Goal: Task Accomplishment & Management: Manage account settings

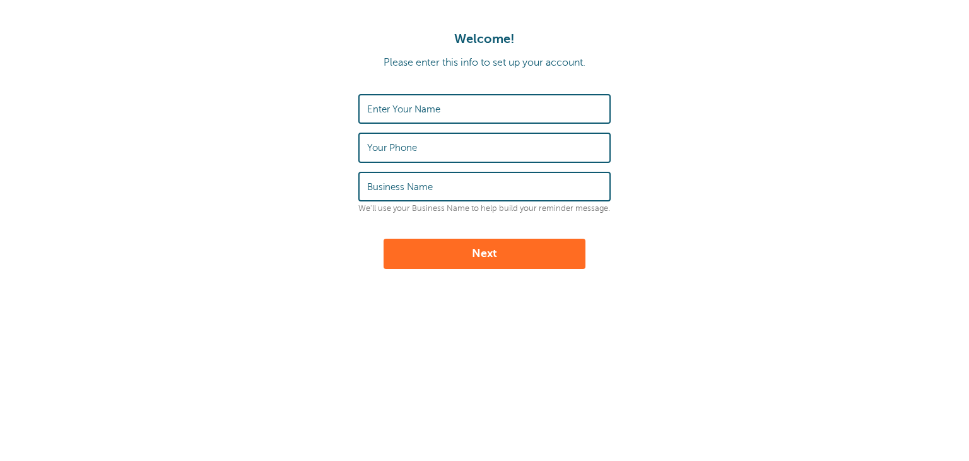
click at [439, 106] on label "Enter Your Name" at bounding box center [403, 108] width 73 height 11
click at [439, 106] on input "Enter Your Name" at bounding box center [484, 108] width 235 height 27
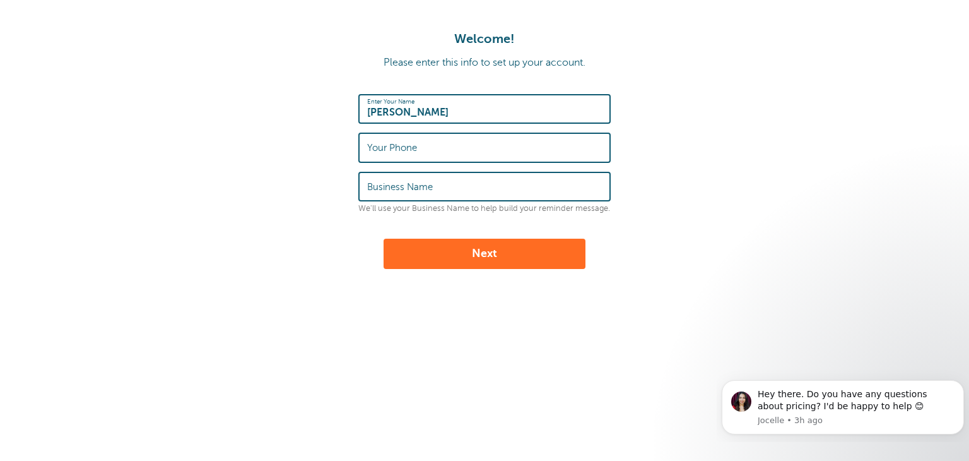
type input "Travis Ortega Gold"
type input "5052647681"
type input "Ark Light Construction"
click at [492, 254] on button "Next" at bounding box center [485, 254] width 202 height 30
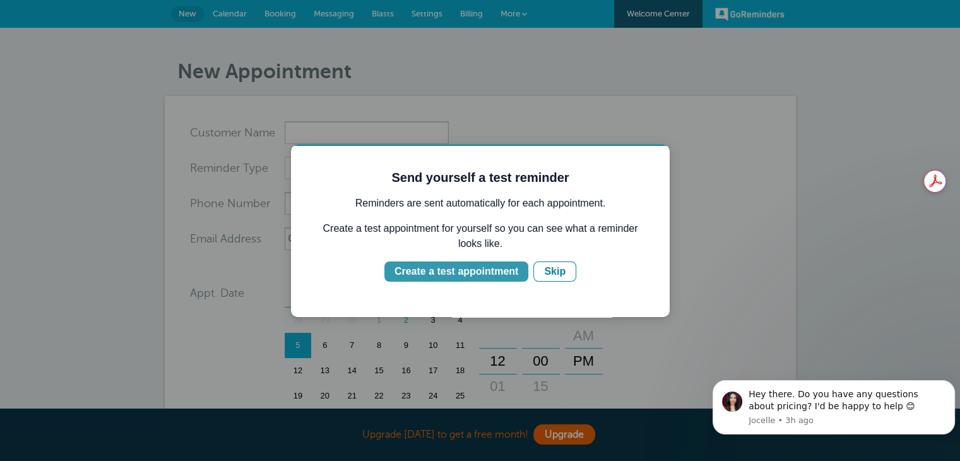
click at [434, 273] on div "Create a test appointment" at bounding box center [456, 271] width 124 height 15
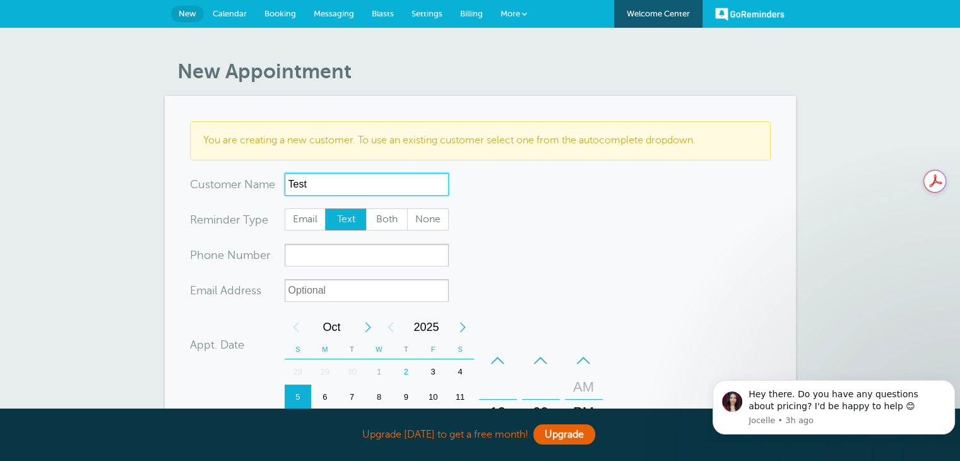
type input "Test"
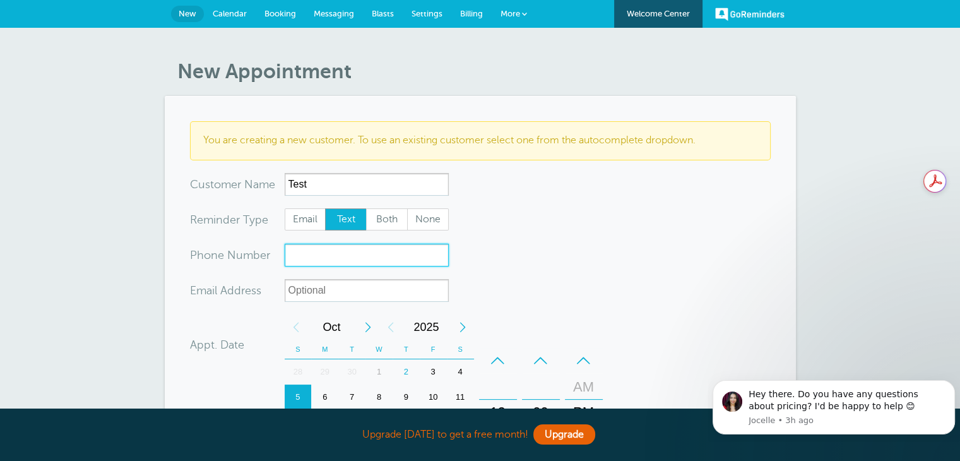
click at [336, 250] on input "xxx-no-autofill" at bounding box center [367, 255] width 164 height 23
type input "5052647681"
click at [512, 262] on form "You are creating a new customer. To use an existing customer select one from th…" at bounding box center [480, 405] width 581 height 569
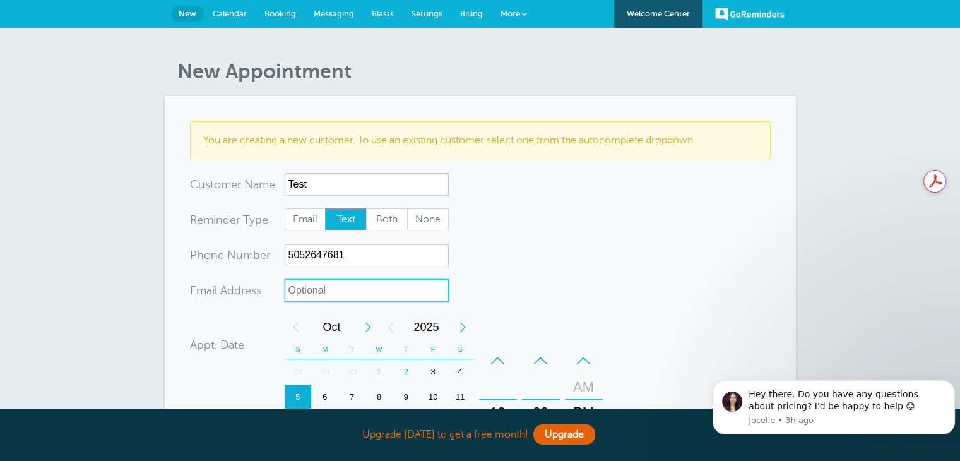
click at [363, 291] on input "xx-no-autofill" at bounding box center [367, 290] width 164 height 23
click at [552, 281] on form "You are creating a new customer. To use an existing customer select one from th…" at bounding box center [480, 405] width 581 height 569
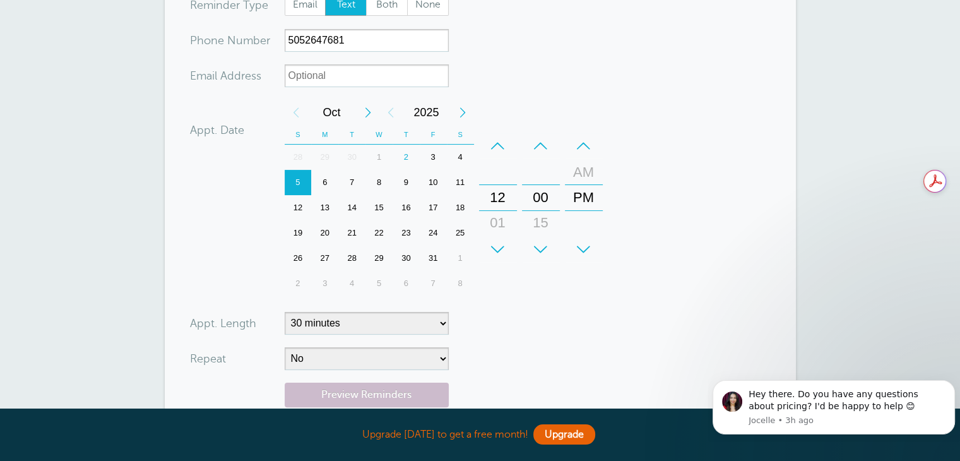
scroll to position [215, 0]
click at [403, 156] on div "2" at bounding box center [405, 157] width 27 height 25
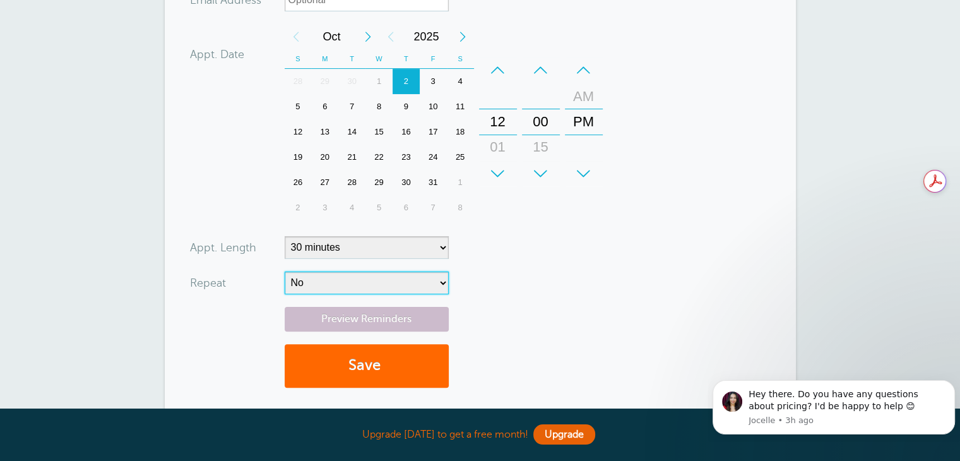
click at [340, 284] on select "No Daily Weekly Every 2 weeks Every 3 weeks Every 4 weeks Monthly Every 5 weeks…" at bounding box center [367, 282] width 164 height 23
click at [499, 147] on div "01" at bounding box center [498, 146] width 30 height 25
click at [546, 173] on div "+" at bounding box center [541, 173] width 38 height 25
click at [535, 145] on div "30" at bounding box center [541, 146] width 30 height 25
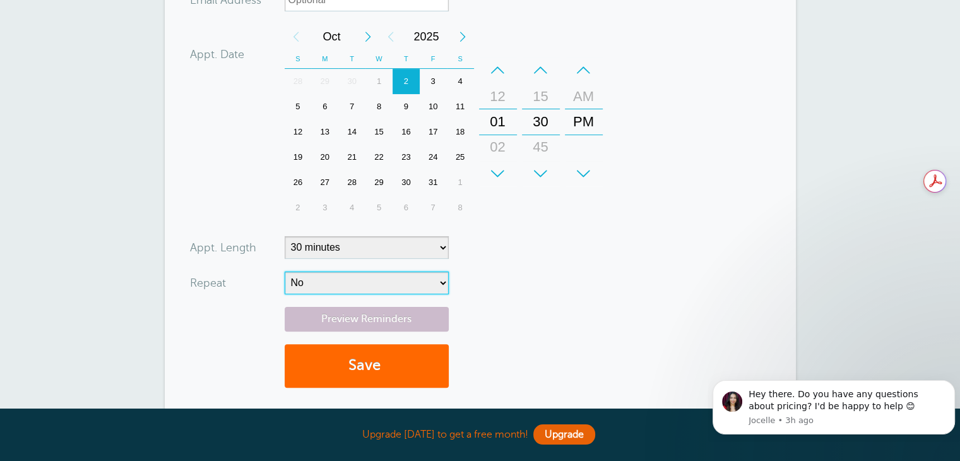
click at [342, 273] on select "No Daily Weekly Every 2 weeks Every 3 weeks Every 4 weeks Monthly Every 5 weeks…" at bounding box center [367, 282] width 164 height 23
click at [552, 322] on div "Preview Reminders Save" at bounding box center [480, 353] width 581 height 93
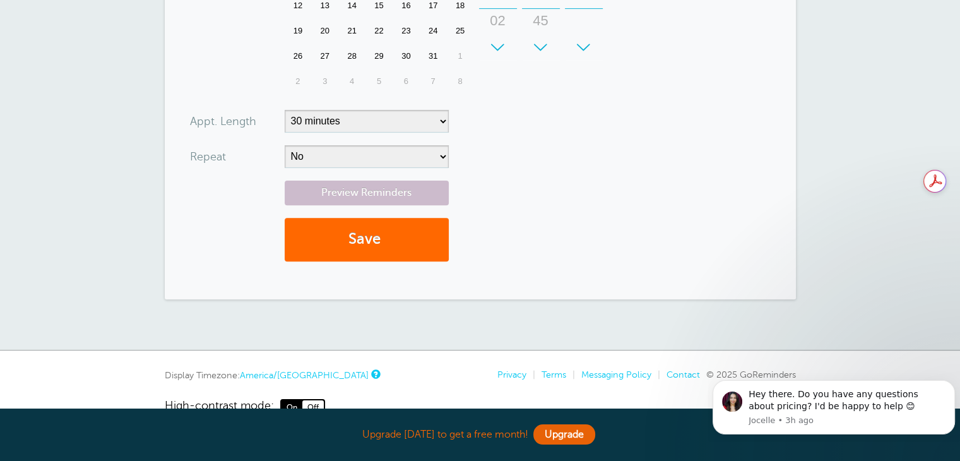
scroll to position [446, 0]
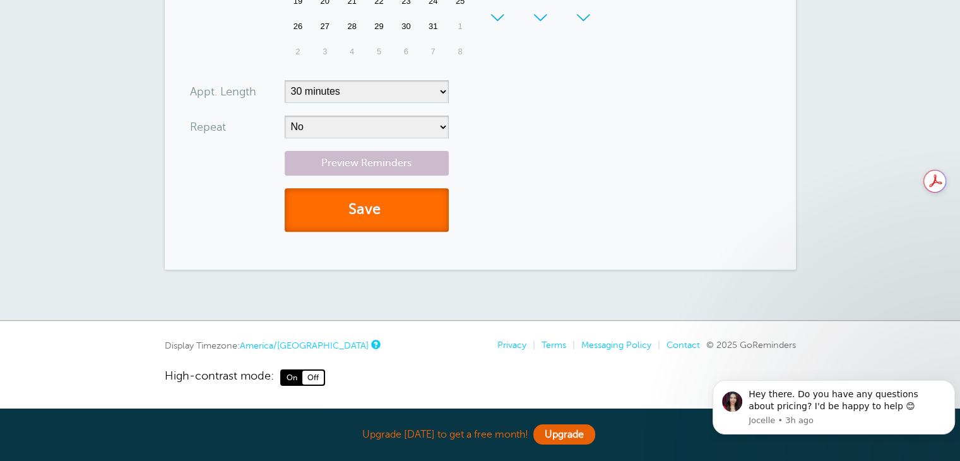
click at [371, 210] on button "Save" at bounding box center [367, 210] width 164 height 44
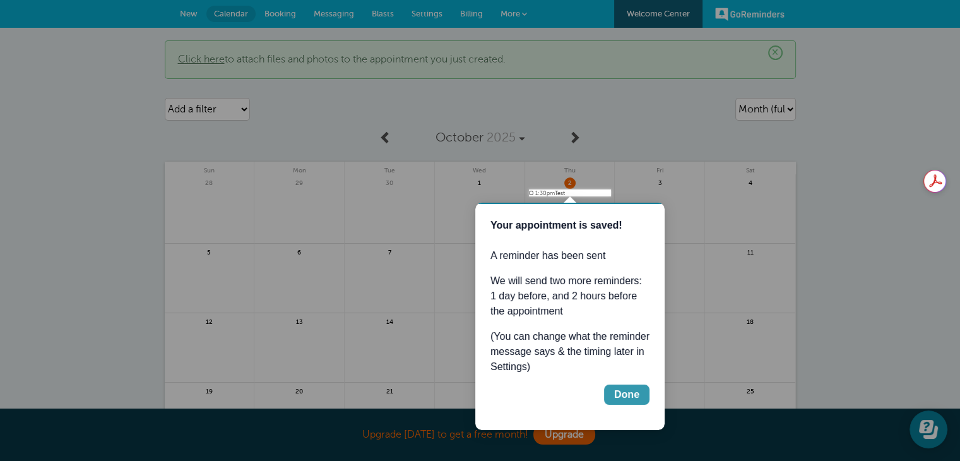
click at [627, 389] on div "Done" at bounding box center [626, 394] width 25 height 15
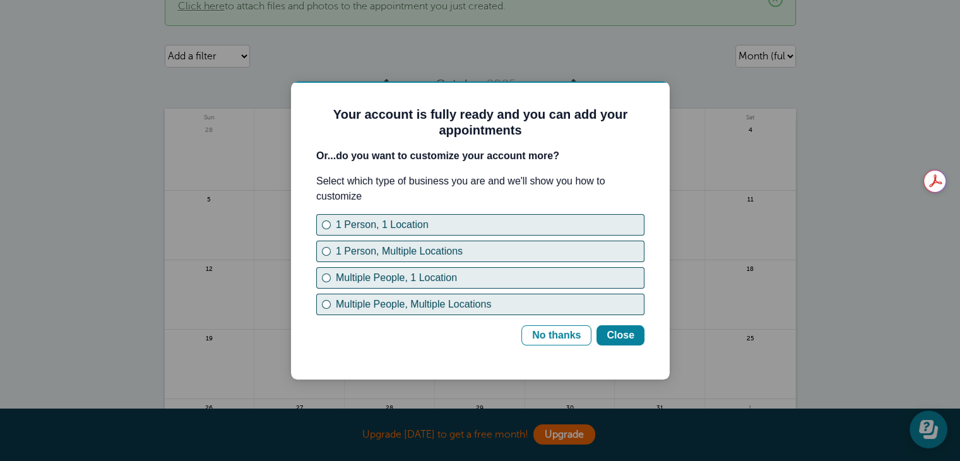
scroll to position [53, 0]
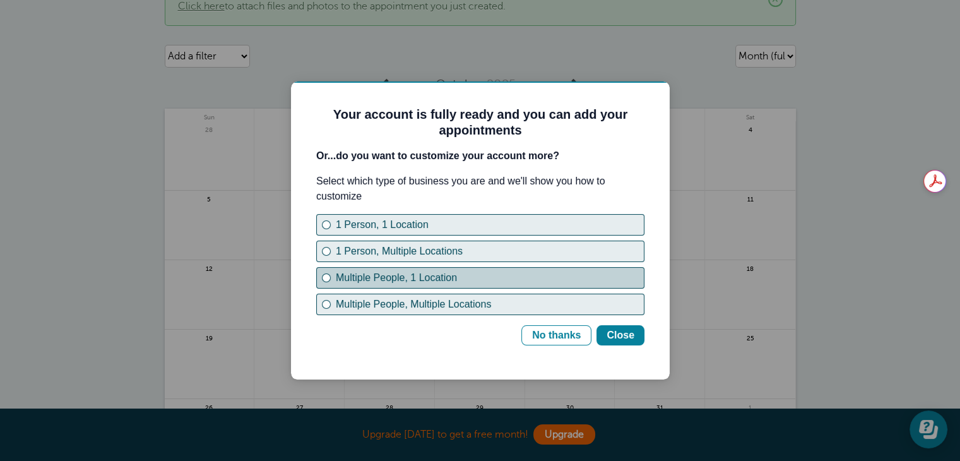
click at [405, 279] on div "Multiple People, 1 Location" at bounding box center [490, 277] width 308 height 15
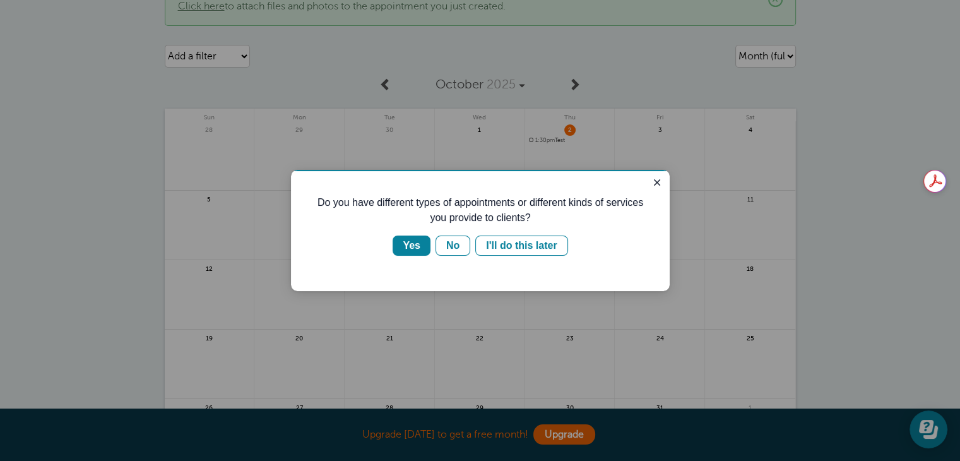
scroll to position [0, 0]
click at [465, 244] on button "No" at bounding box center [452, 245] width 35 height 20
click at [413, 248] on div "Yes" at bounding box center [412, 245] width 18 height 15
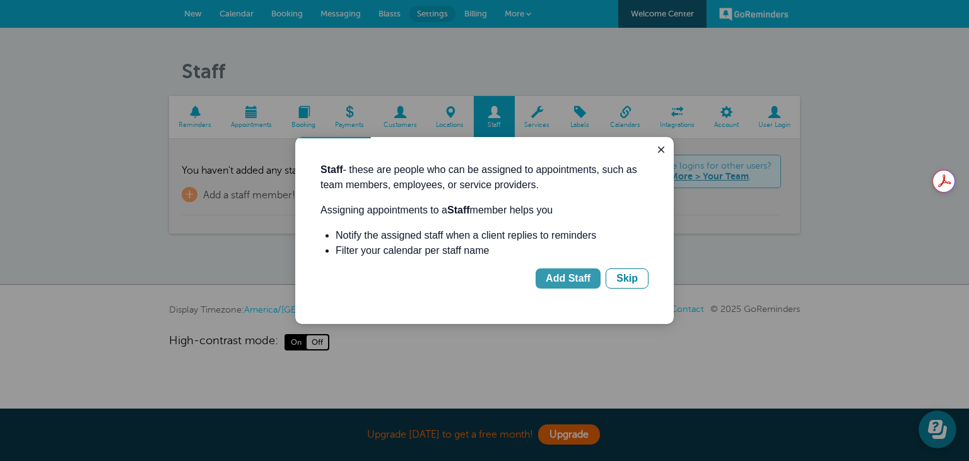
click at [569, 280] on div "Add Staff" at bounding box center [568, 278] width 45 height 15
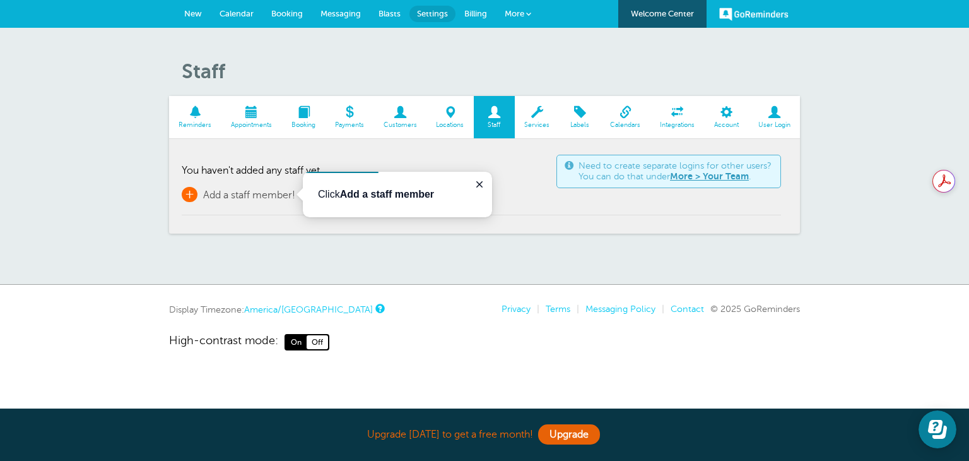
click at [218, 198] on span "Add a staff member!" at bounding box center [249, 194] width 92 height 11
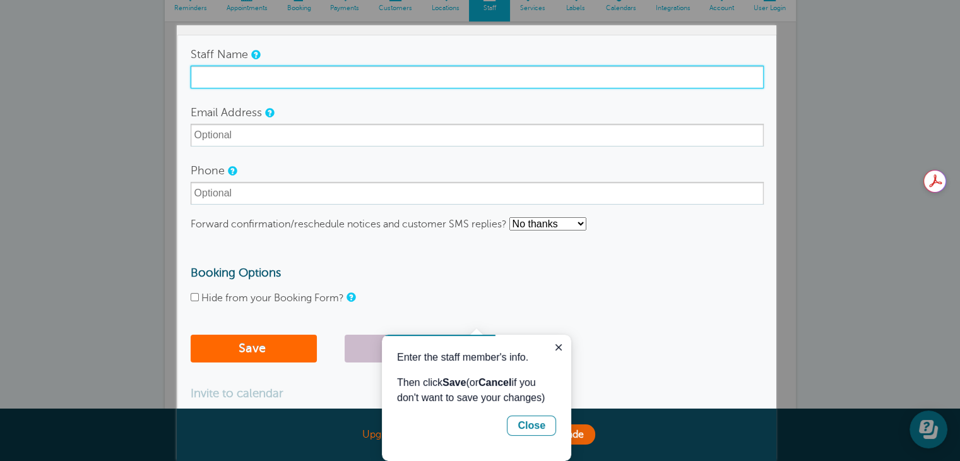
click at [218, 198] on form "Staff Name Email Address Phone Forward confirmation/reschedule notices and cust…" at bounding box center [477, 206] width 573 height 326
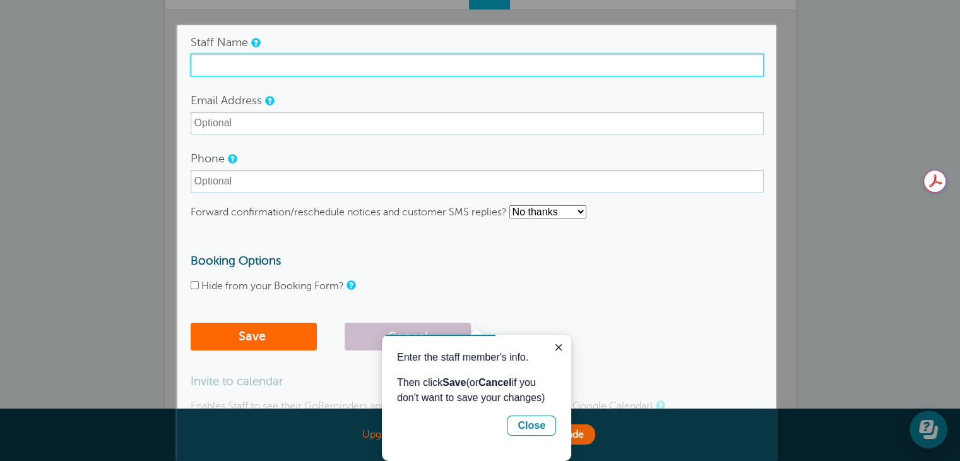
scroll to position [129, 0]
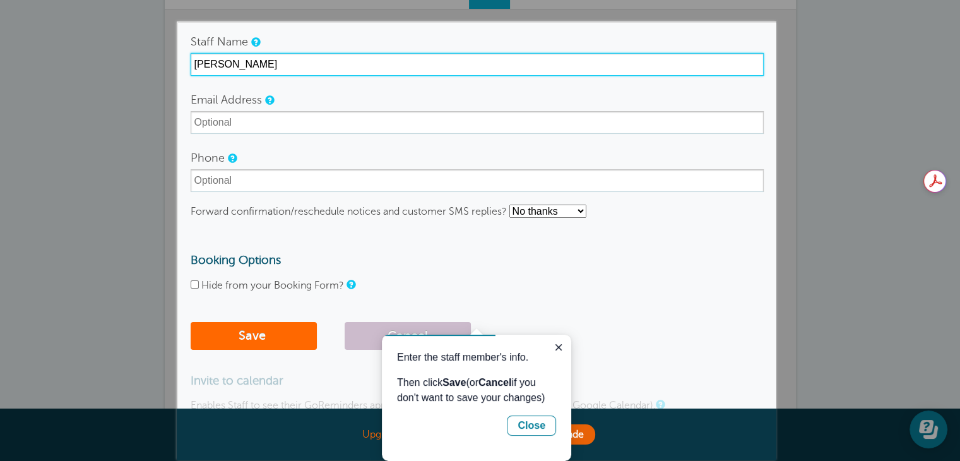
type input "Alex Murguia"
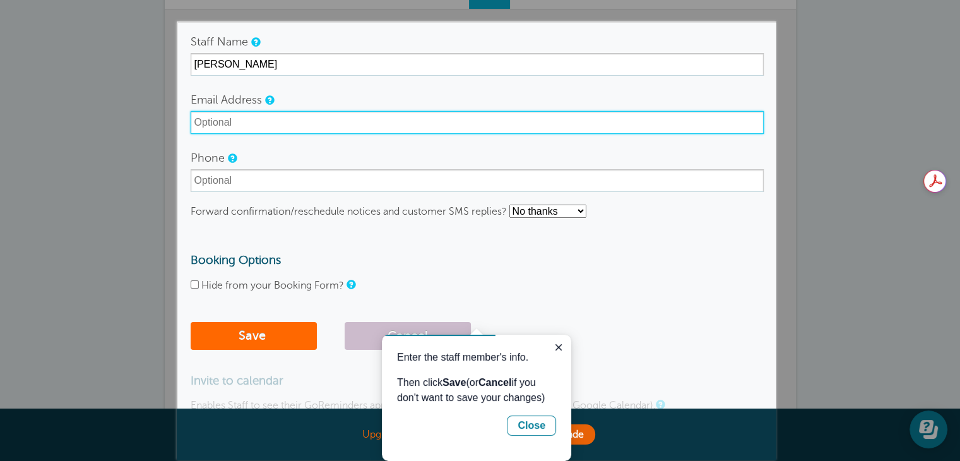
click at [293, 117] on input "Email Address" at bounding box center [477, 122] width 573 height 23
type input "sales@arklightnm.com"
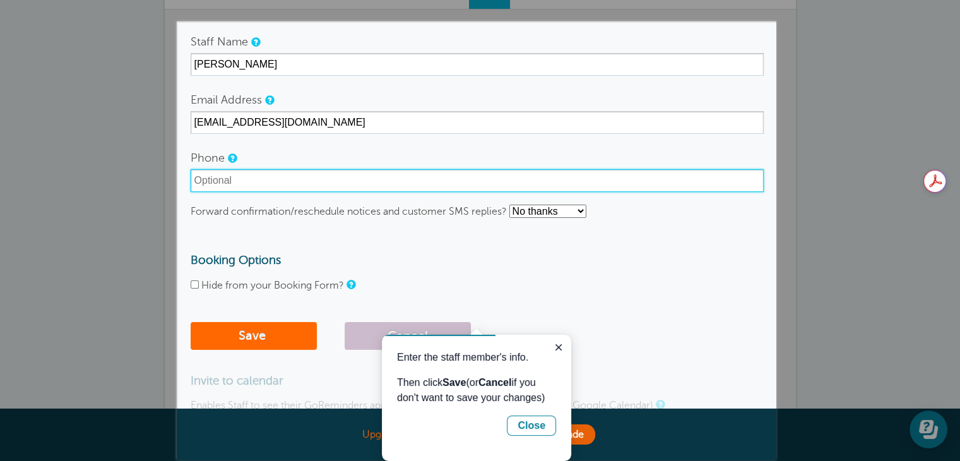
click at [258, 184] on input "Phone" at bounding box center [477, 180] width 573 height 23
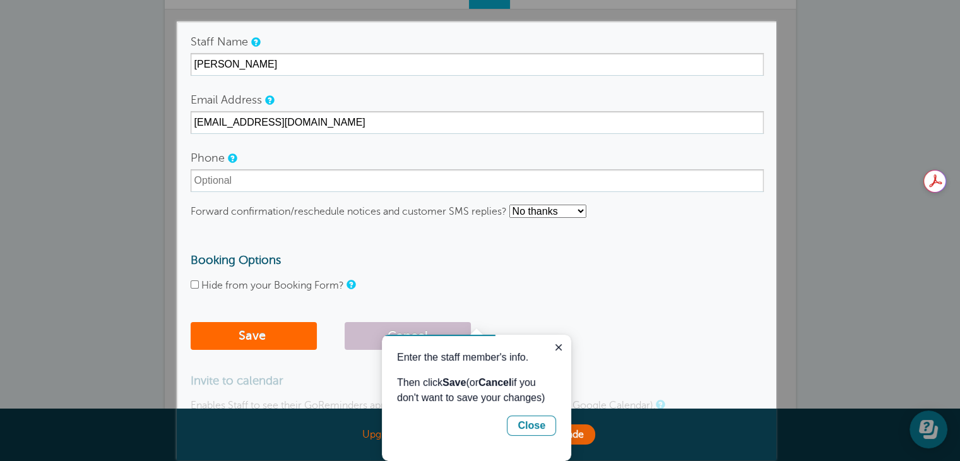
click at [348, 152] on div "Phone" at bounding box center [477, 168] width 573 height 45
click at [546, 210] on select "No thanks Yes, text me Yes, email me" at bounding box center [547, 210] width 77 height 13
select select "4"
click at [510, 204] on select "No thanks Yes, text me Yes, email me" at bounding box center [547, 210] width 77 height 13
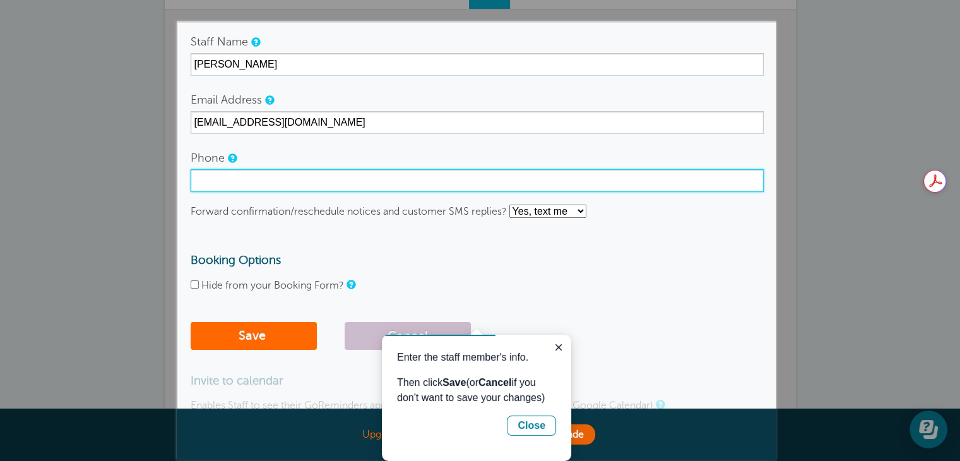
click at [235, 189] on input "Phone" at bounding box center [477, 180] width 573 height 23
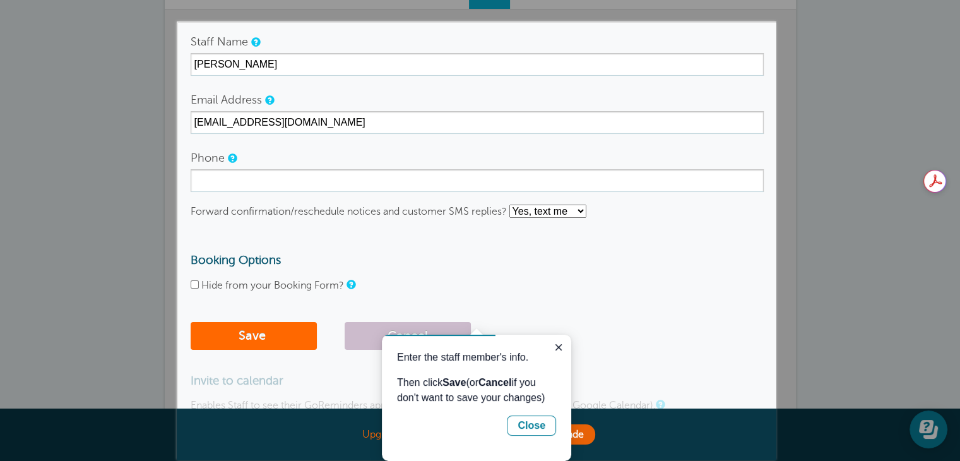
click at [367, 153] on div "Phone" at bounding box center [477, 168] width 573 height 45
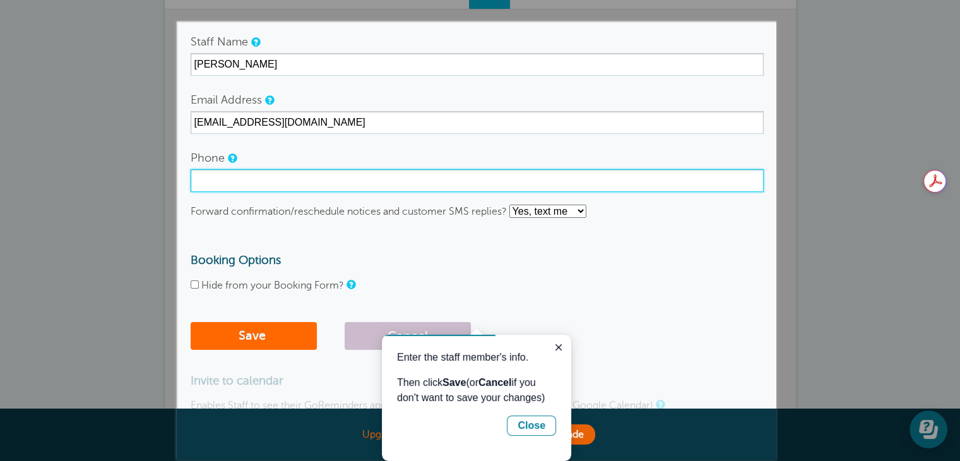
click at [232, 186] on input "Phone" at bounding box center [477, 180] width 573 height 23
type input "5057063360"
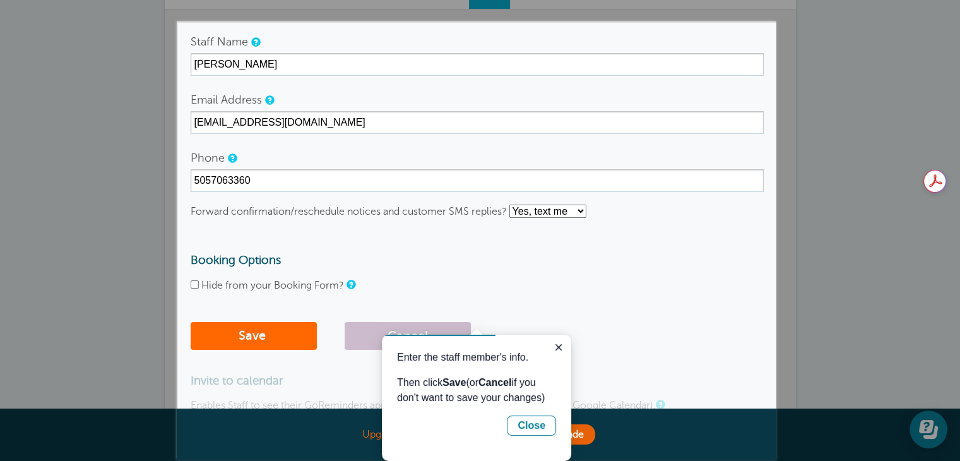
click at [598, 259] on h3 "Booking Options" at bounding box center [477, 260] width 573 height 14
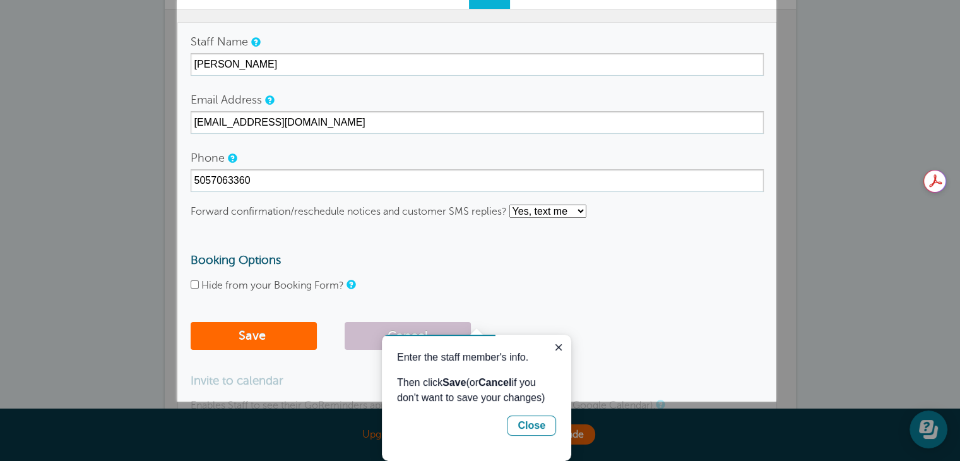
scroll to position [193, 0]
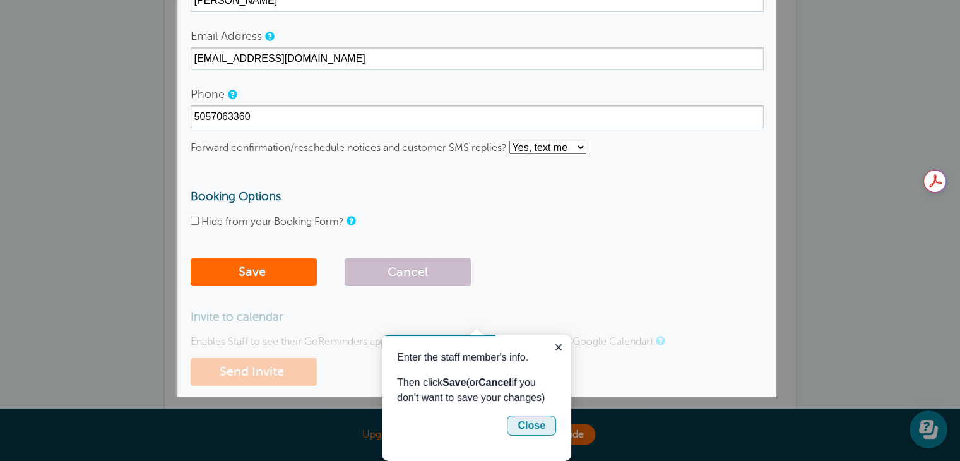
click at [529, 425] on div "Close" at bounding box center [531, 425] width 28 height 15
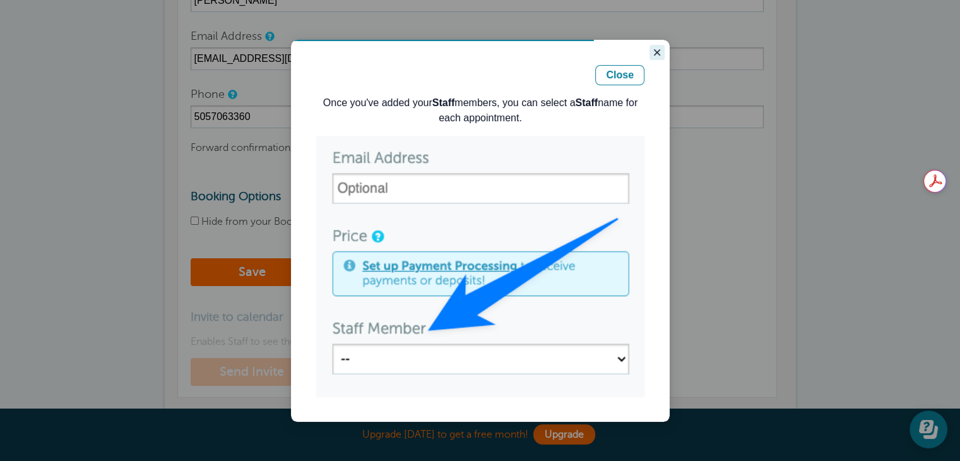
click at [659, 47] on icon "Close guide" at bounding box center [657, 52] width 10 height 10
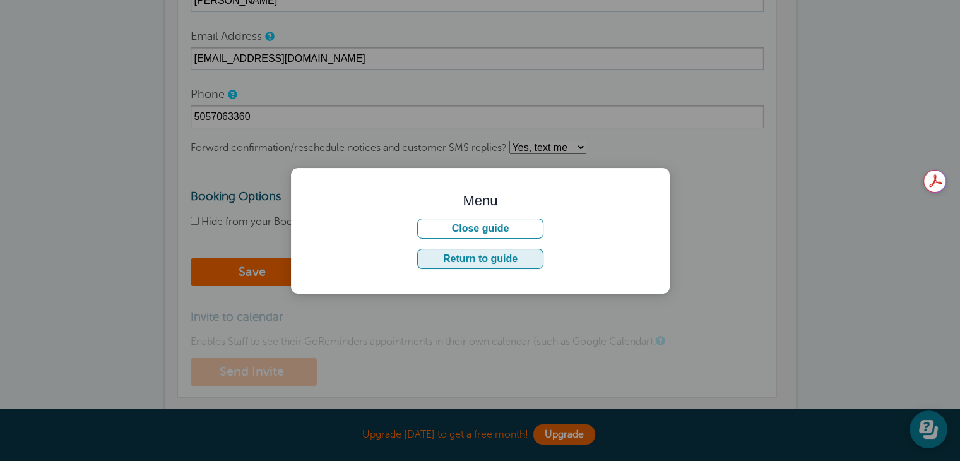
click at [502, 254] on button "Return to guide" at bounding box center [480, 259] width 126 height 20
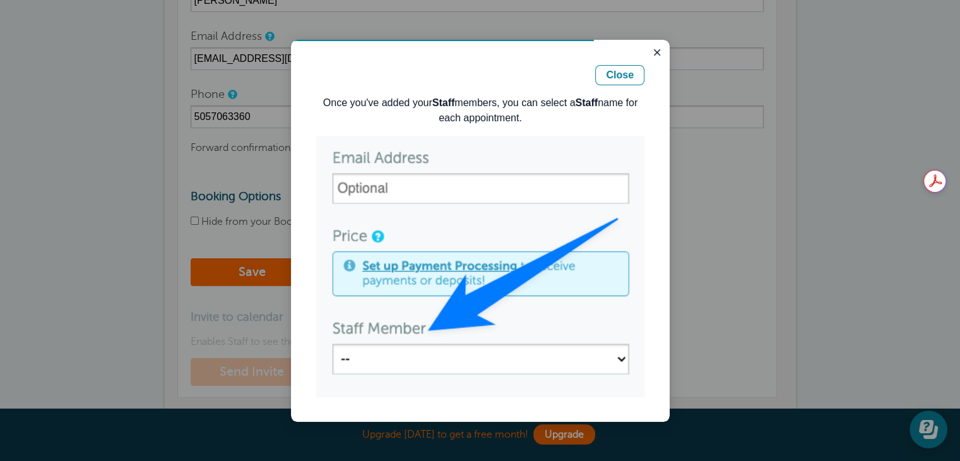
click at [422, 371] on img at bounding box center [480, 266] width 328 height 261
click at [609, 79] on div "Close" at bounding box center [620, 75] width 28 height 15
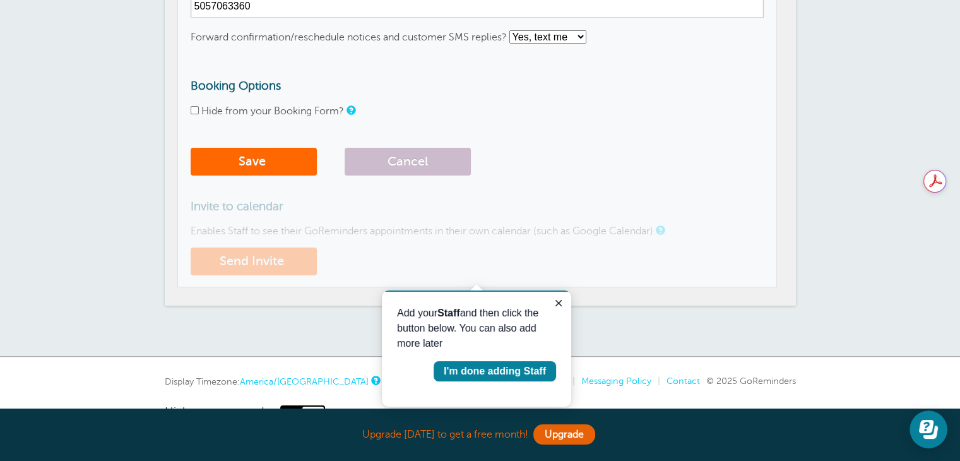
scroll to position [305, 0]
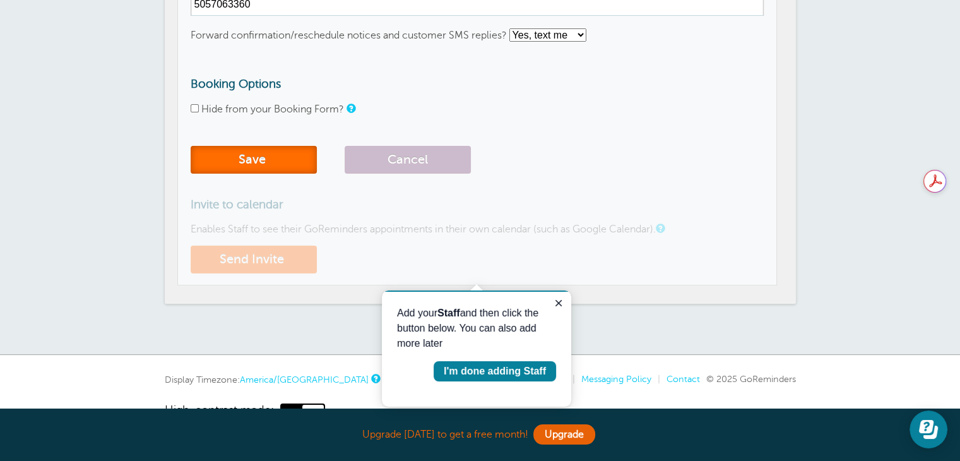
click at [244, 166] on button "Save" at bounding box center [254, 160] width 126 height 28
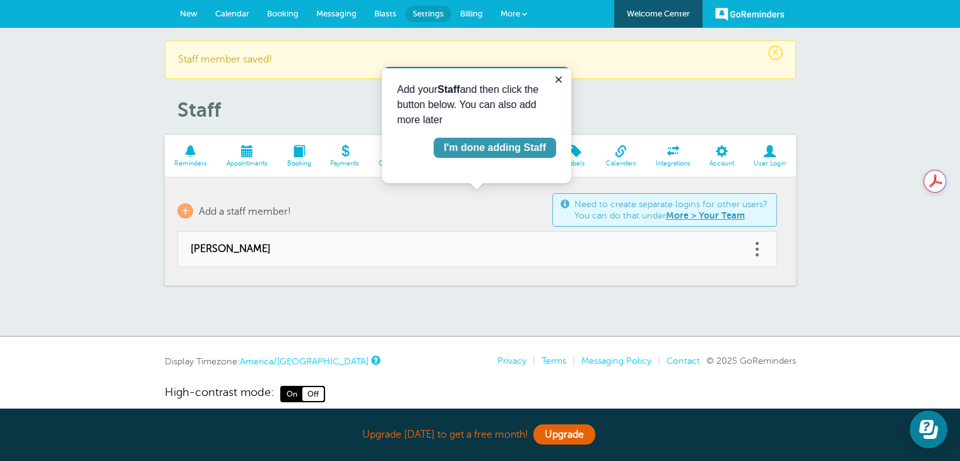
click at [467, 145] on div "I'm done adding Staff" at bounding box center [495, 147] width 102 height 15
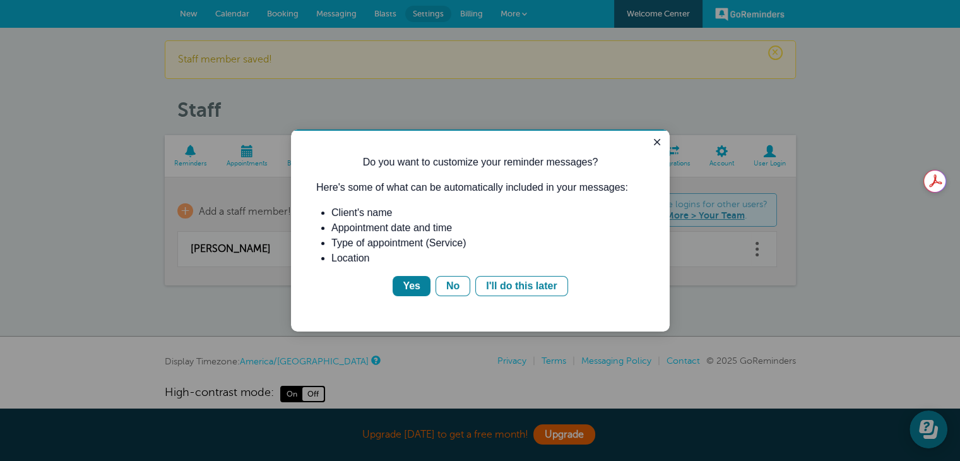
scroll to position [8, 0]
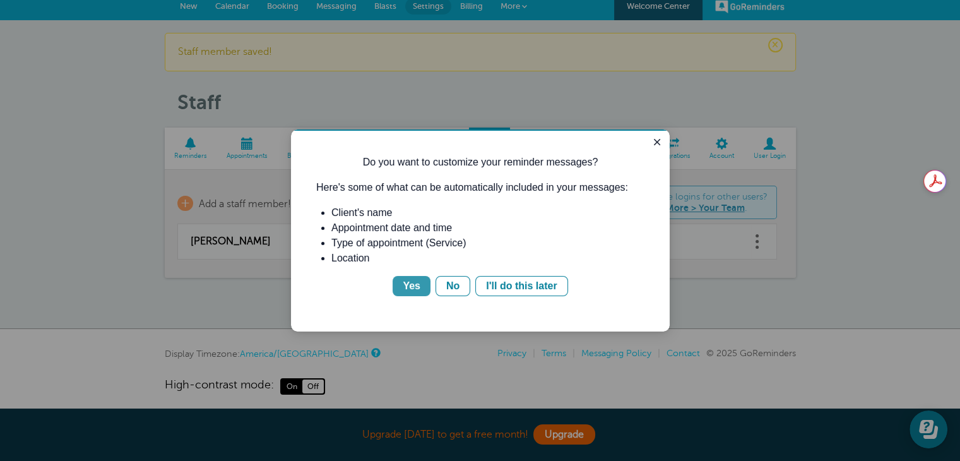
click at [419, 285] on div "Yes" at bounding box center [412, 285] width 18 height 15
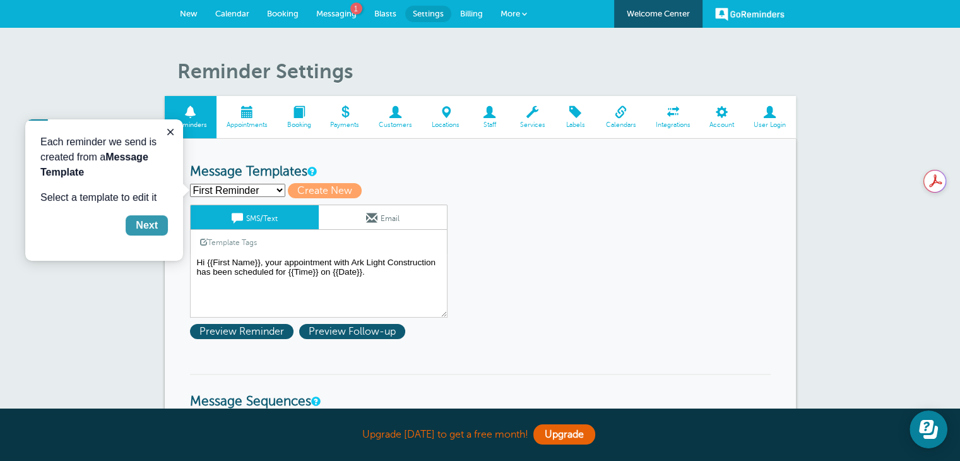
click at [151, 225] on div "Next" at bounding box center [147, 225] width 22 height 15
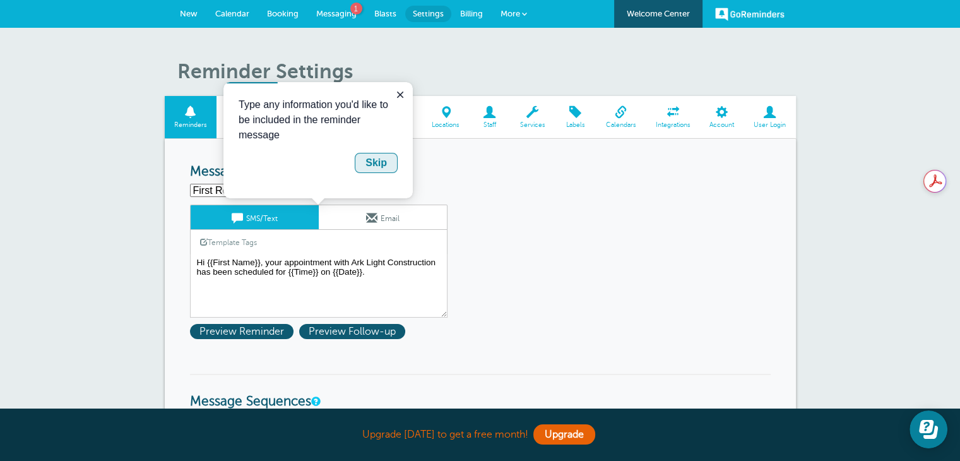
click at [379, 165] on div "Skip" at bounding box center [375, 162] width 21 height 15
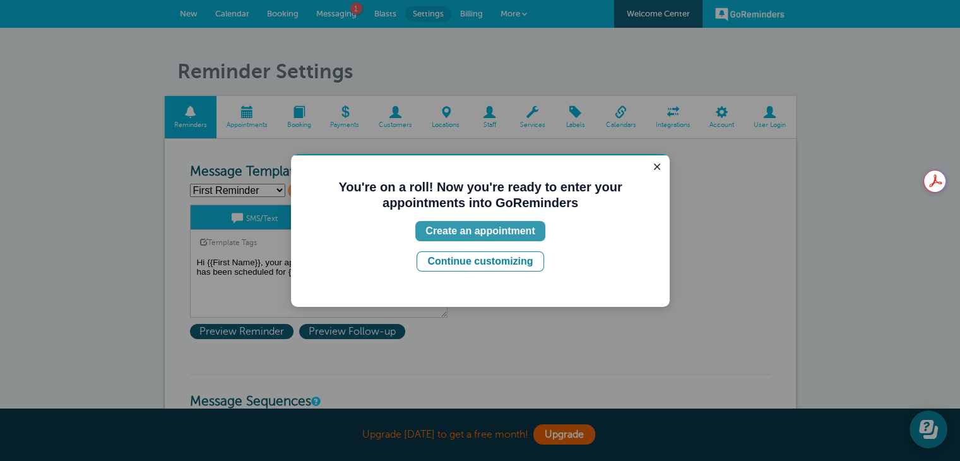
click at [475, 236] on div "Create an appointment" at bounding box center [479, 230] width 109 height 15
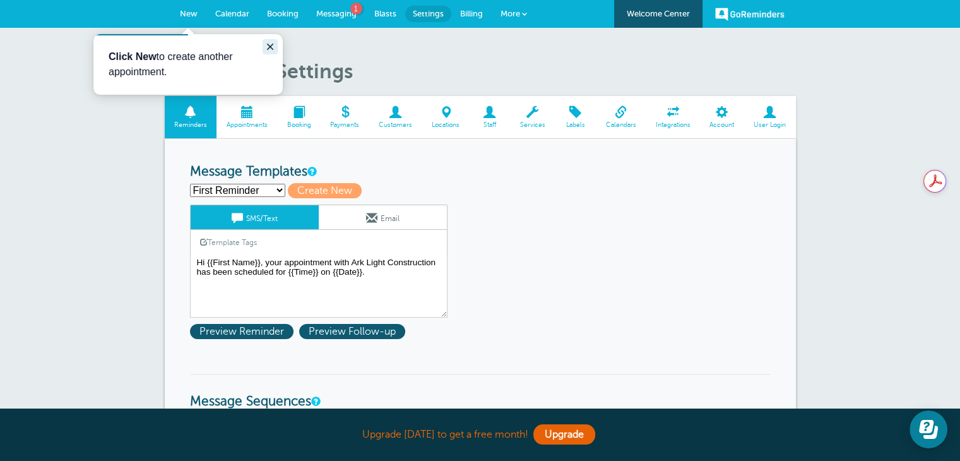
click at [268, 46] on icon "Close guide" at bounding box center [270, 47] width 10 height 10
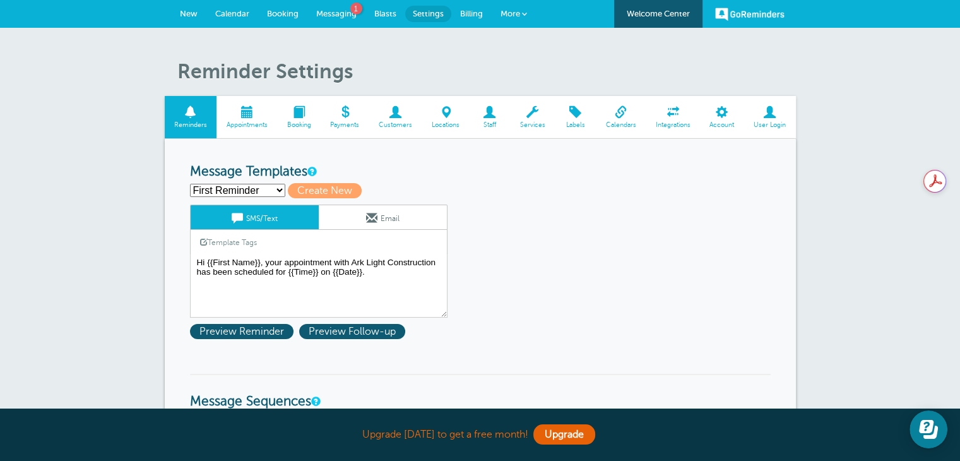
click at [347, 9] on span "Messaging" at bounding box center [336, 13] width 40 height 9
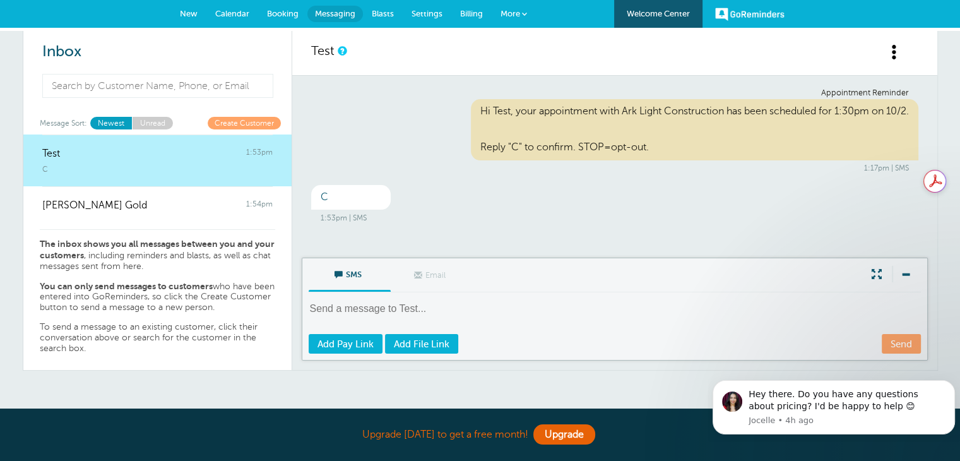
click at [141, 245] on strong "The inbox shows you all messages between you and your customers" at bounding box center [157, 249] width 235 height 21
click at [753, 15] on link "GoReminders" at bounding box center [749, 14] width 69 height 28
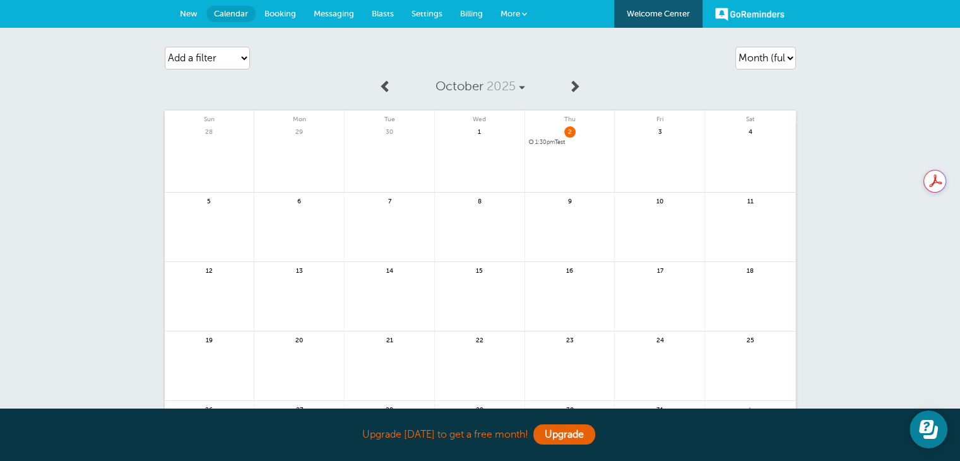
click at [512, 23] on link "More" at bounding box center [514, 14] width 44 height 28
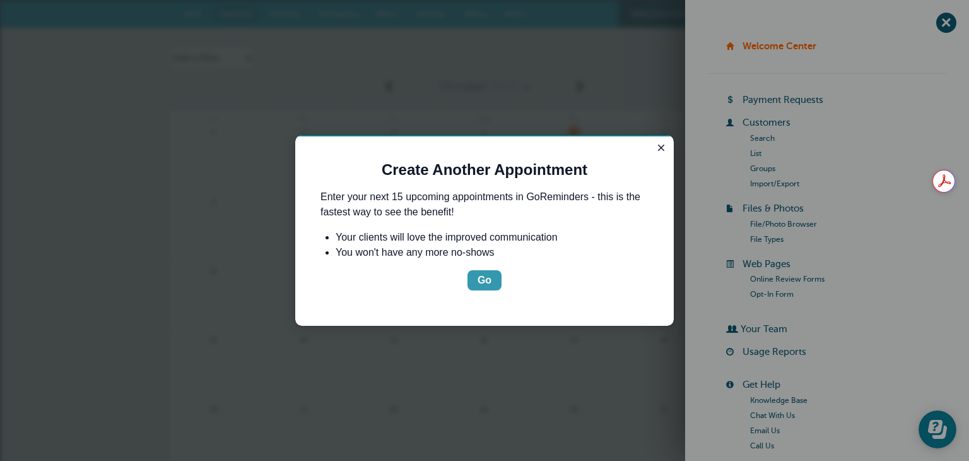
click at [483, 280] on div "Go" at bounding box center [485, 280] width 14 height 15
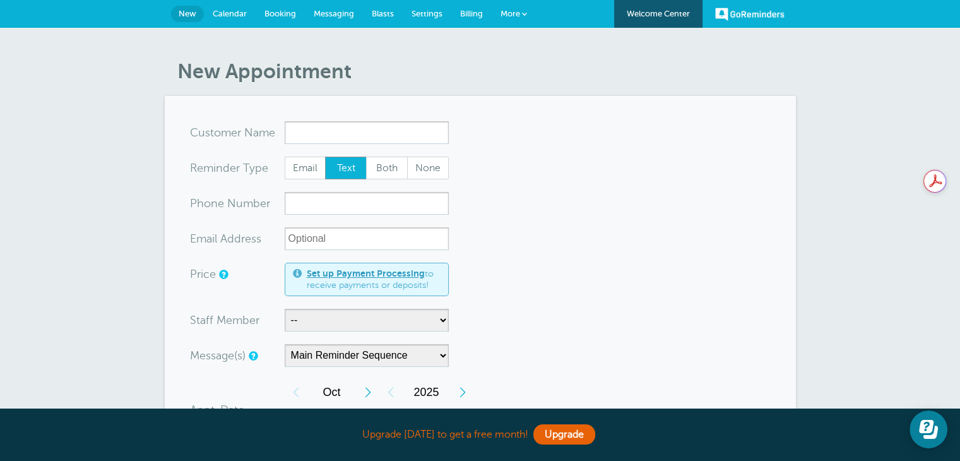
click at [432, 15] on span "Settings" at bounding box center [426, 13] width 31 height 9
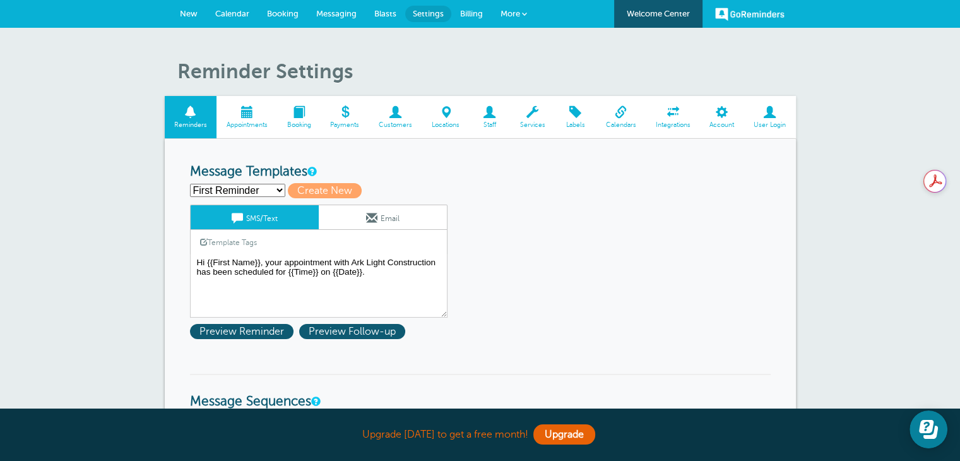
click at [776, 114] on span at bounding box center [770, 112] width 52 height 12
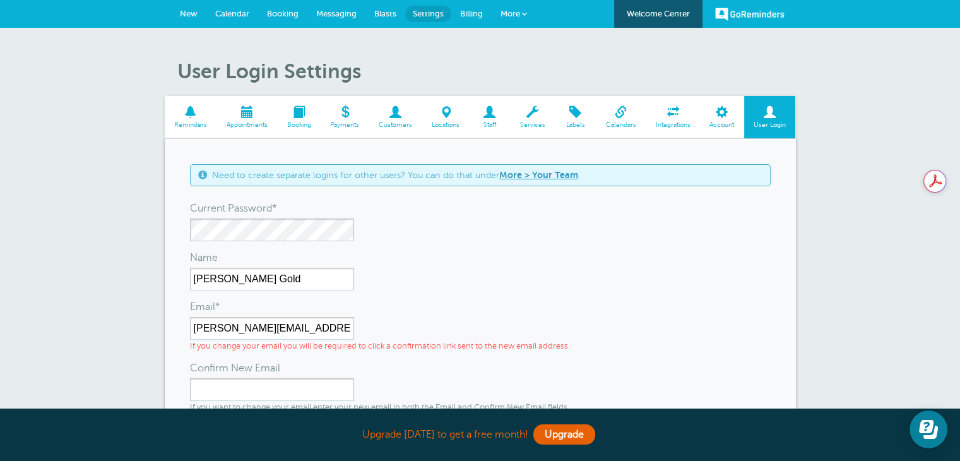
click at [493, 102] on link "Staff" at bounding box center [489, 117] width 41 height 42
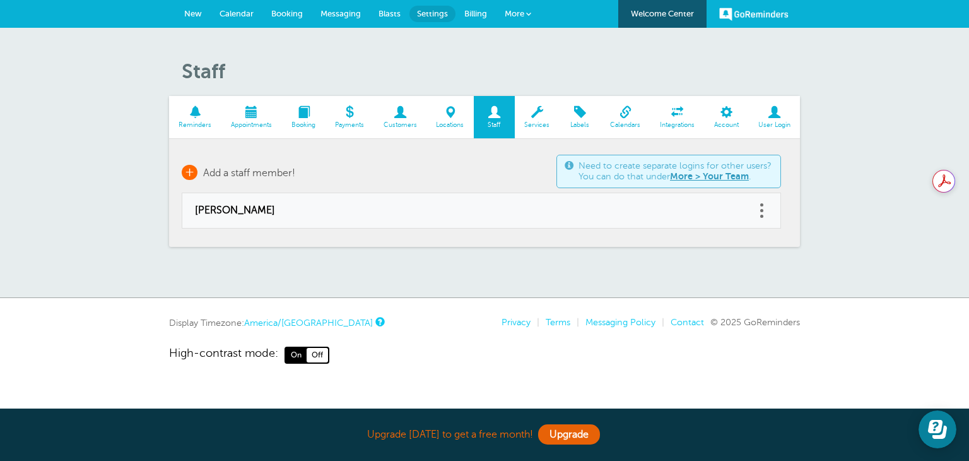
click at [255, 167] on span "Add a staff member!" at bounding box center [249, 172] width 92 height 11
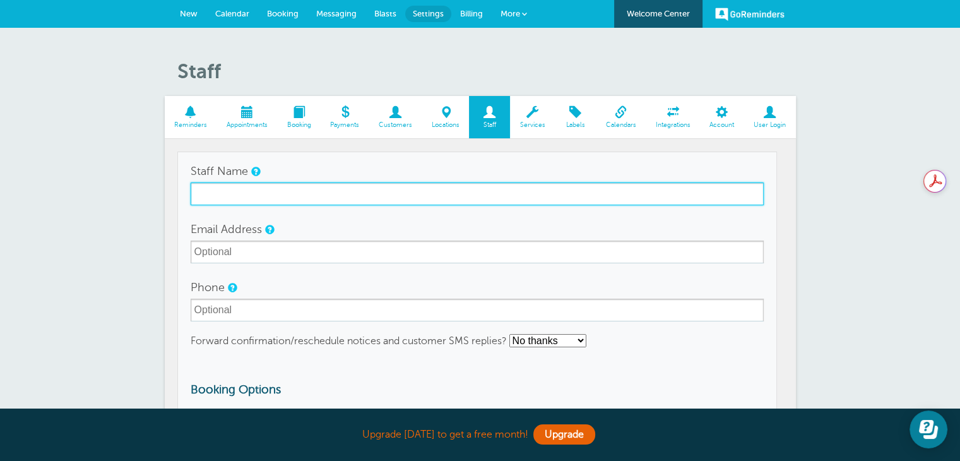
click at [313, 203] on input "Staff Name" at bounding box center [477, 193] width 573 height 23
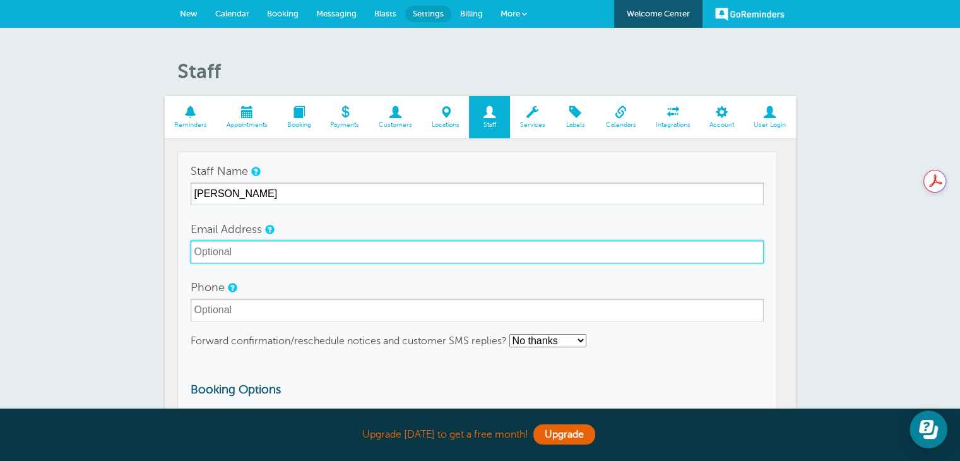
click at [286, 251] on input "Email Address" at bounding box center [477, 251] width 573 height 23
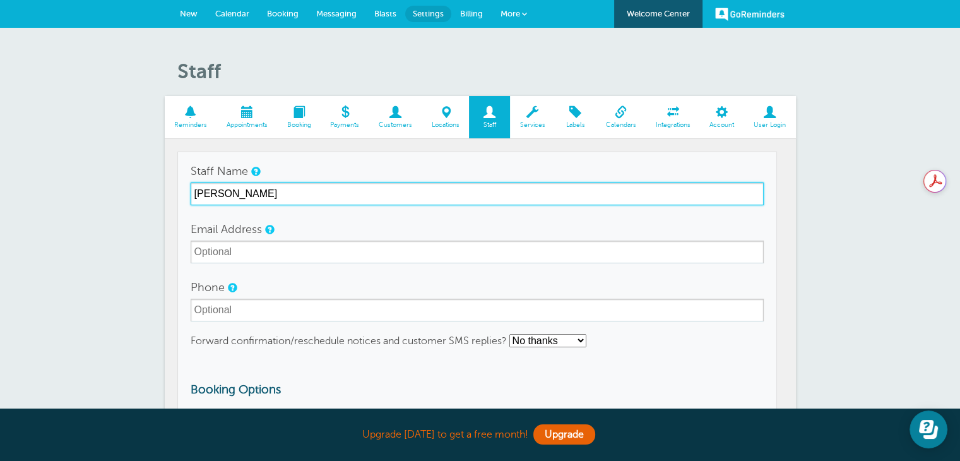
click at [324, 200] on input "Krystal" at bounding box center [477, 193] width 573 height 23
type input "[PERSON_NAME]"
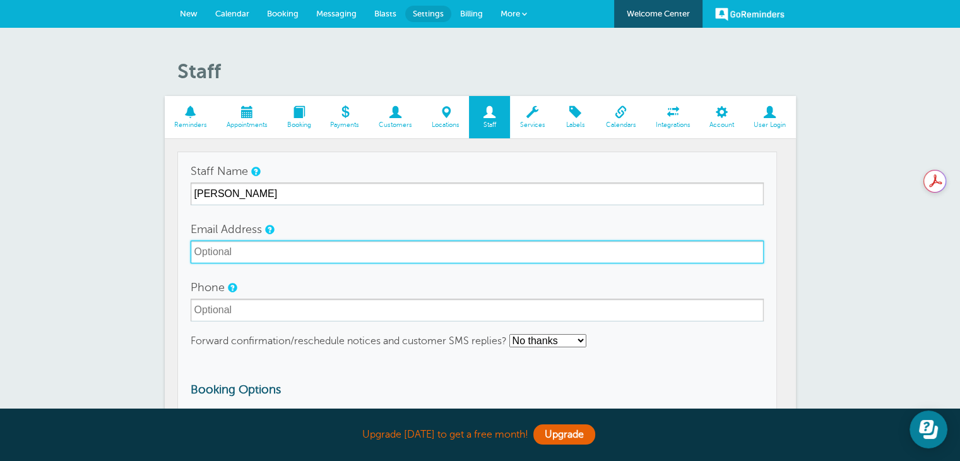
click at [293, 249] on input "Email Address" at bounding box center [477, 251] width 573 height 23
type input "[EMAIL_ADDRESS][DOMAIN_NAME]"
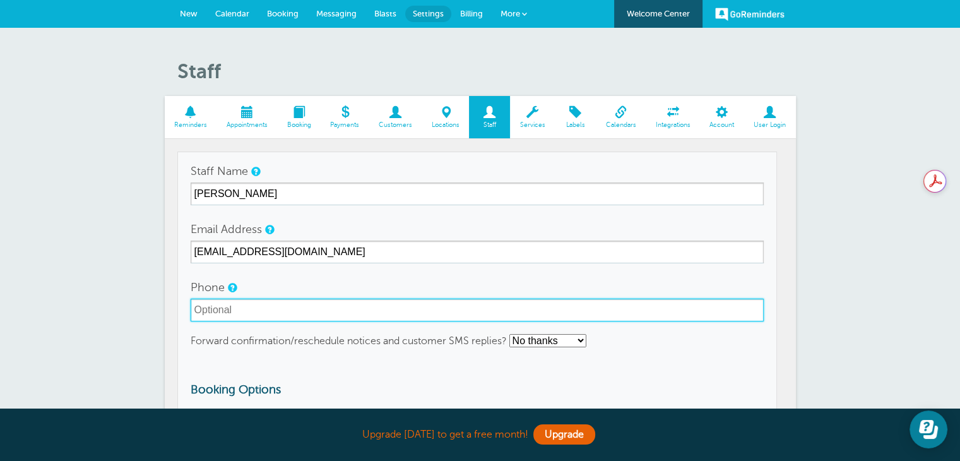
click at [273, 309] on input "Phone" at bounding box center [477, 309] width 573 height 23
type input "5057063360"
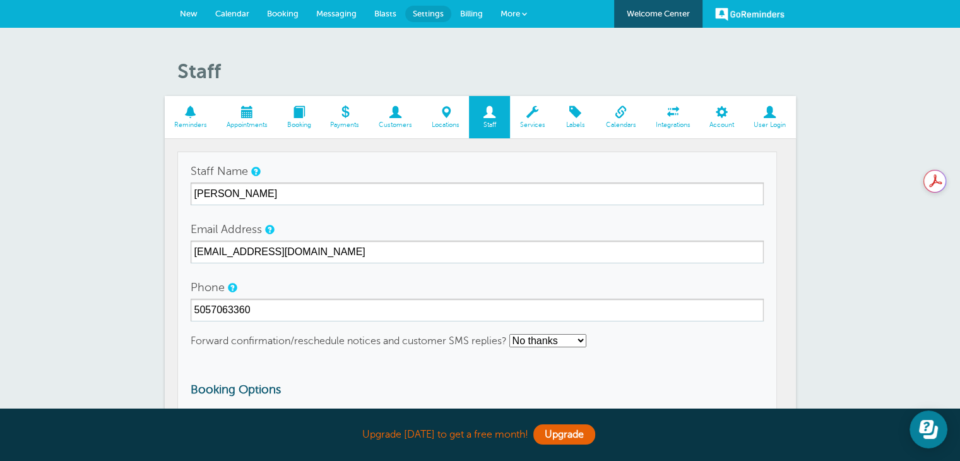
click at [332, 358] on form "Staff Name Krystal Ortega Email Address office@arklightnm.com Phone 5057063360 …" at bounding box center [477, 323] width 573 height 326
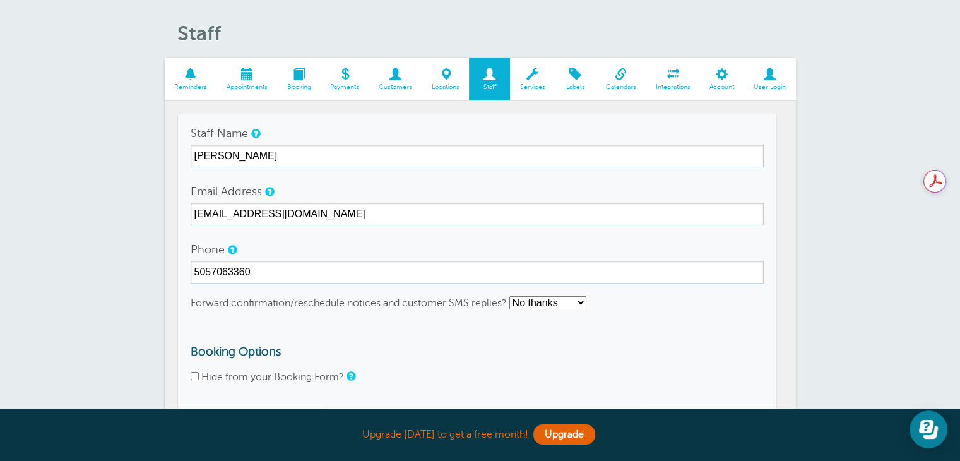
click at [547, 300] on select "No thanks Yes, text me Yes, email me" at bounding box center [547, 302] width 77 height 13
select select "4"
click at [510, 296] on select "No thanks Yes, text me Yes, email me" at bounding box center [547, 302] width 77 height 13
click at [439, 348] on h3 "Booking Options" at bounding box center [477, 352] width 573 height 14
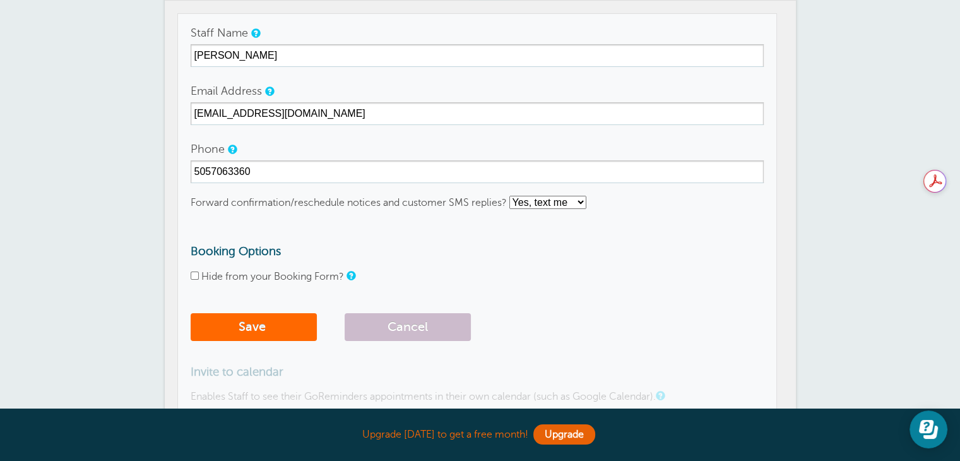
scroll to position [139, 0]
click at [268, 324] on span "submit" at bounding box center [267, 326] width 3 height 15
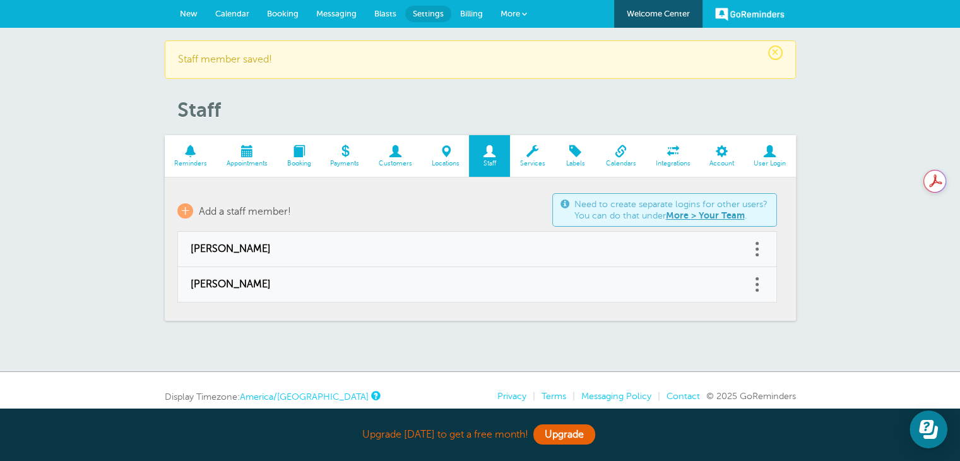
click at [713, 215] on link "More > Your Team" at bounding box center [705, 215] width 79 height 10
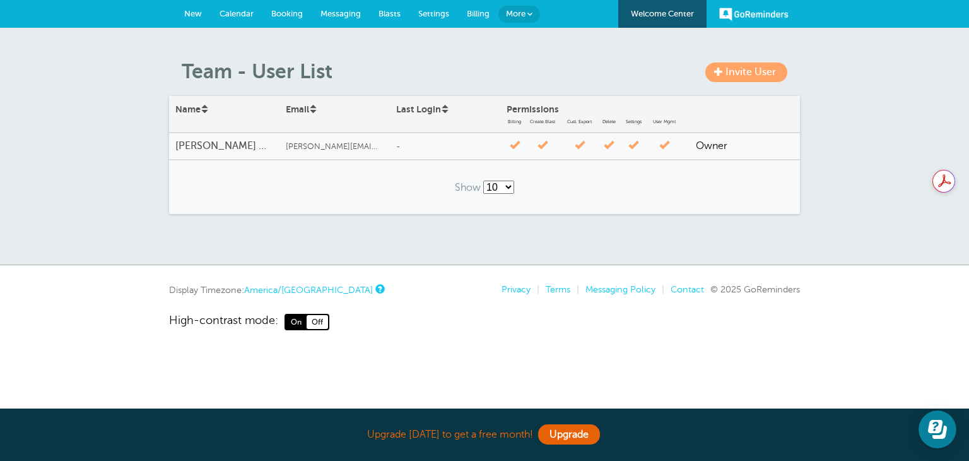
click at [749, 76] on span "Invite User" at bounding box center [751, 71] width 50 height 11
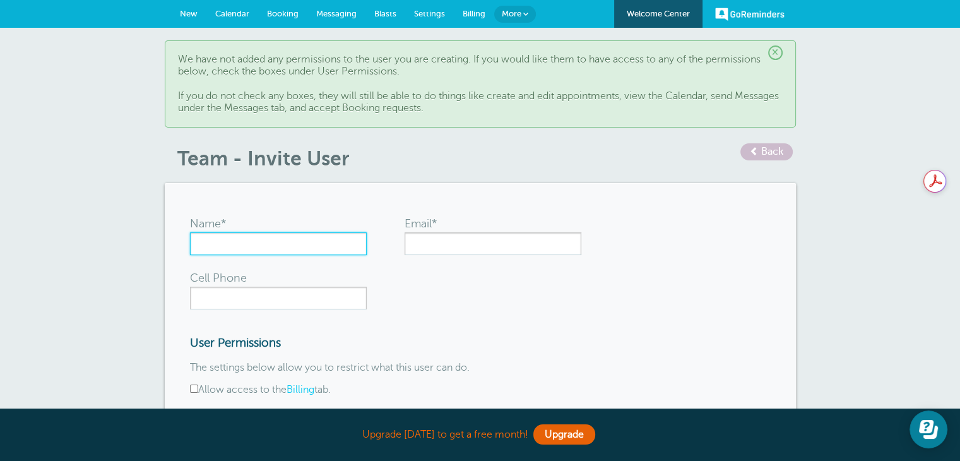
click at [251, 249] on input "Name*" at bounding box center [278, 243] width 177 height 23
click at [251, 249] on input "Krystal" at bounding box center [278, 243] width 177 height 23
type input "[PERSON_NAME]"
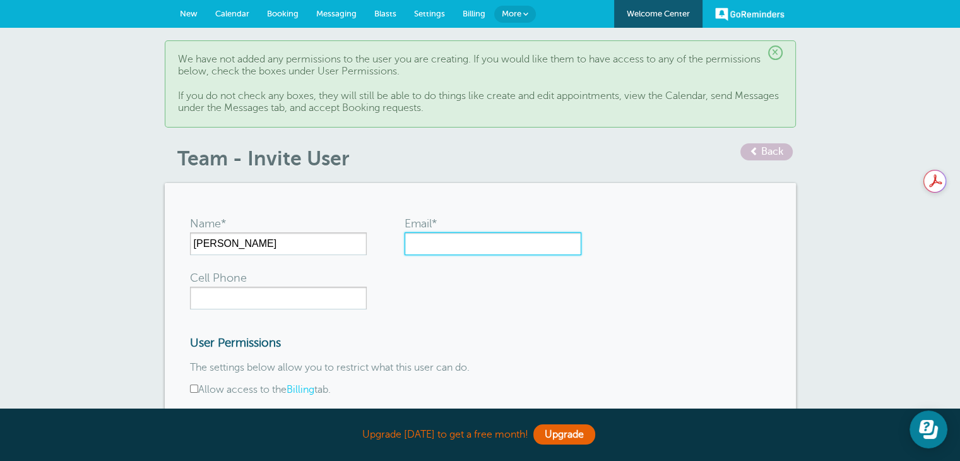
click at [415, 238] on input "Email*" at bounding box center [492, 243] width 177 height 23
type input "[EMAIL_ADDRESS][DOMAIN_NAME]"
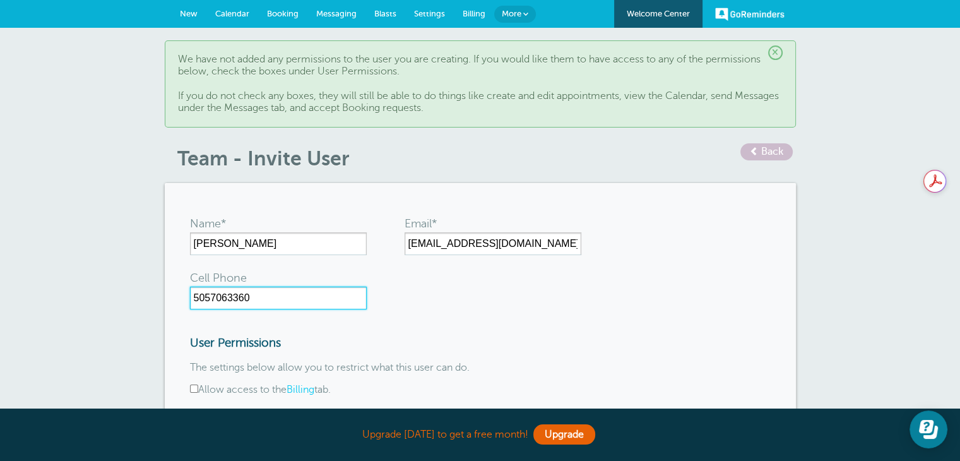
type input "5057063360"
click at [514, 307] on form "Name* Krystal Ortega Email* office@arklightnm.com Cell Phone 5057063360 User Pe…" at bounding box center [480, 392] width 581 height 368
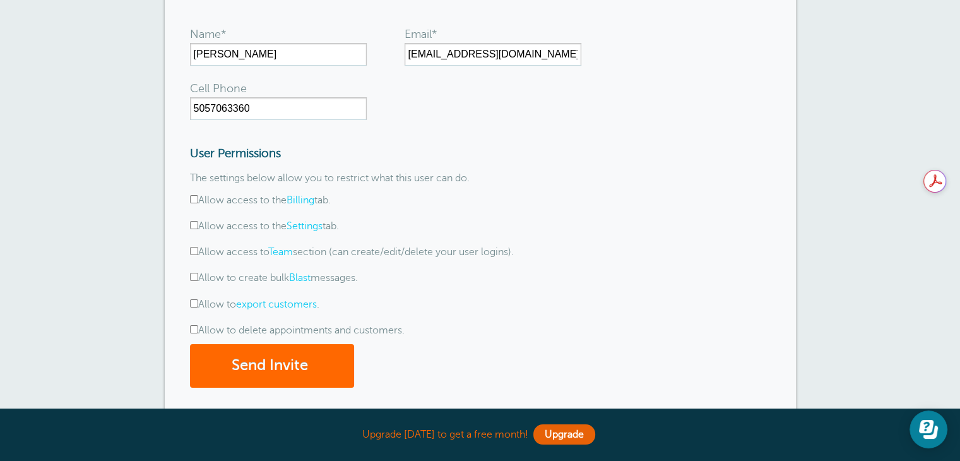
scroll to position [209, 0]
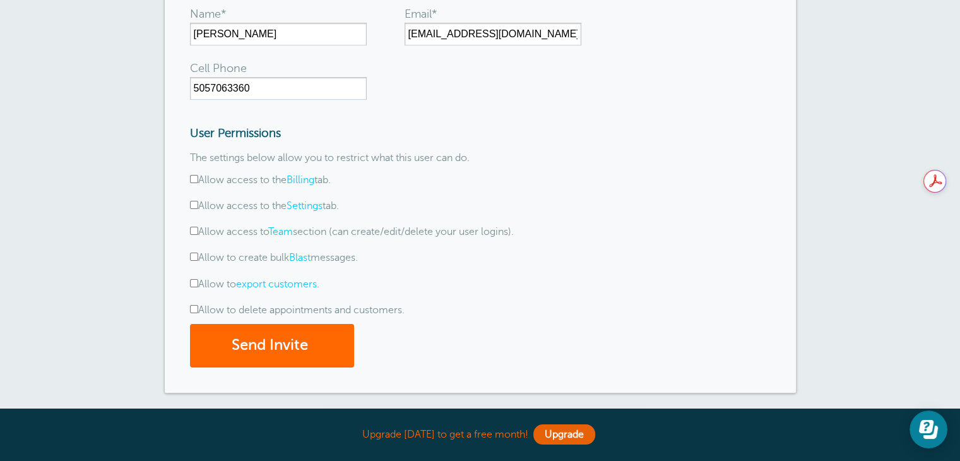
click at [193, 232] on input "Allow access to Team section (can create/edit/delete your user logins)." at bounding box center [194, 231] width 8 height 8
checkbox input "true"
click at [194, 254] on input "Allow to create bulk Blast messages." at bounding box center [194, 256] width 8 height 8
checkbox input "true"
click at [194, 281] on input "Allow to export customers ." at bounding box center [194, 283] width 8 height 8
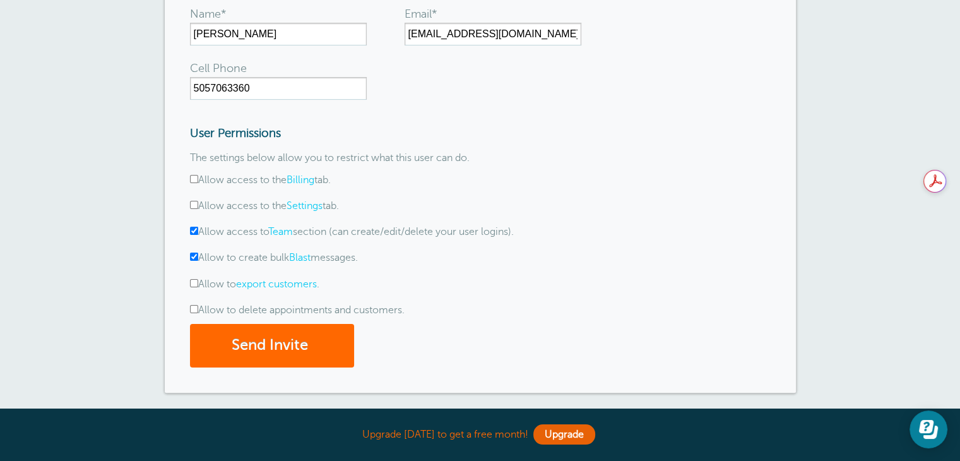
checkbox input "true"
click at [194, 309] on input "Allow to delete appointments and customers." at bounding box center [194, 309] width 8 height 8
checkbox input "true"
click at [287, 341] on button "Send Invite" at bounding box center [272, 346] width 164 height 44
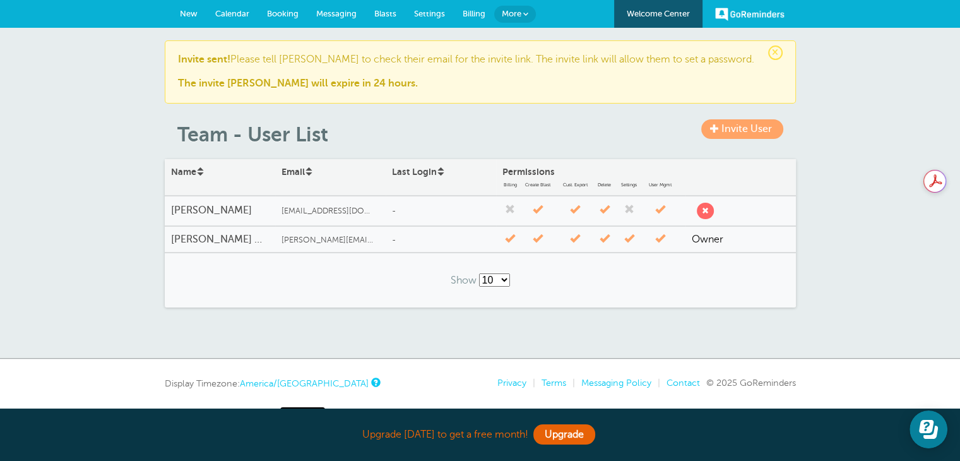
click at [515, 6] on link "More" at bounding box center [515, 14] width 42 height 17
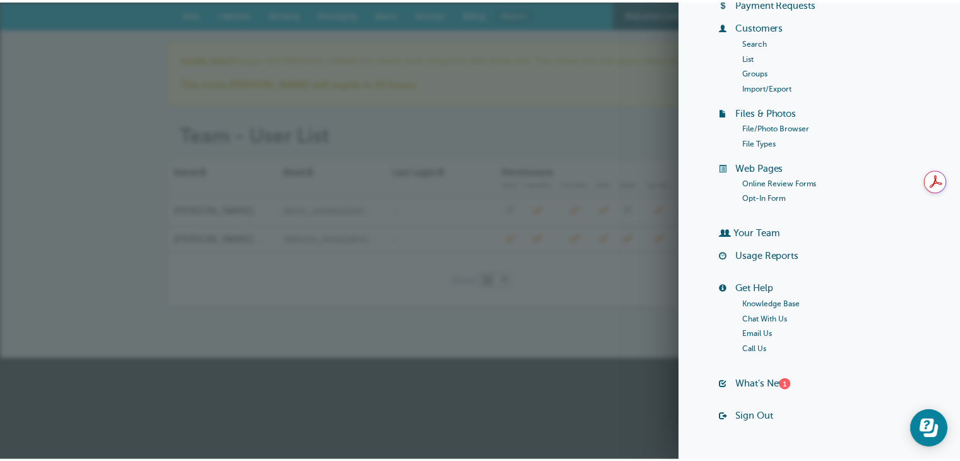
scroll to position [126, 0]
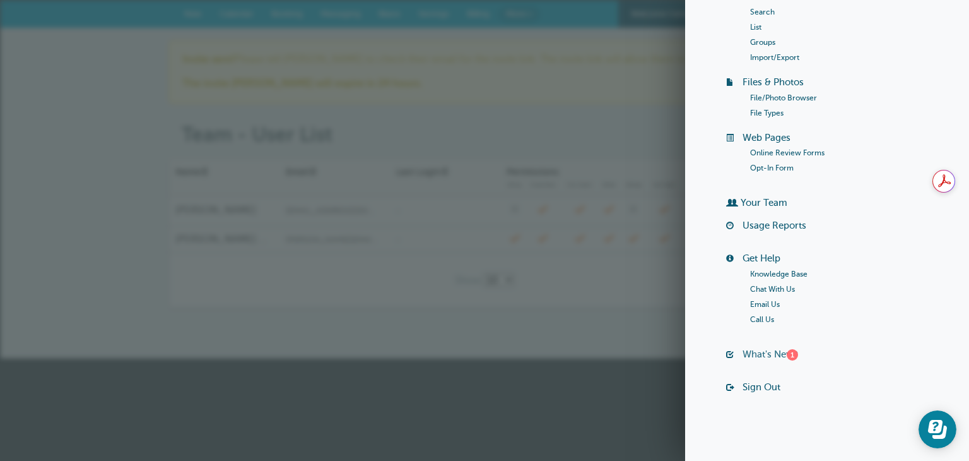
click at [769, 357] on link "What's New? 1" at bounding box center [771, 354] width 56 height 10
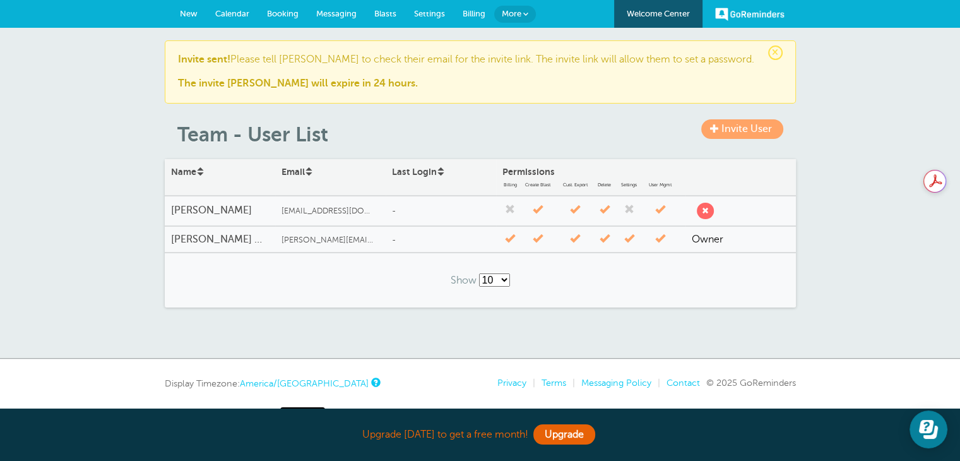
click at [517, 14] on span "More" at bounding box center [512, 13] width 20 height 9
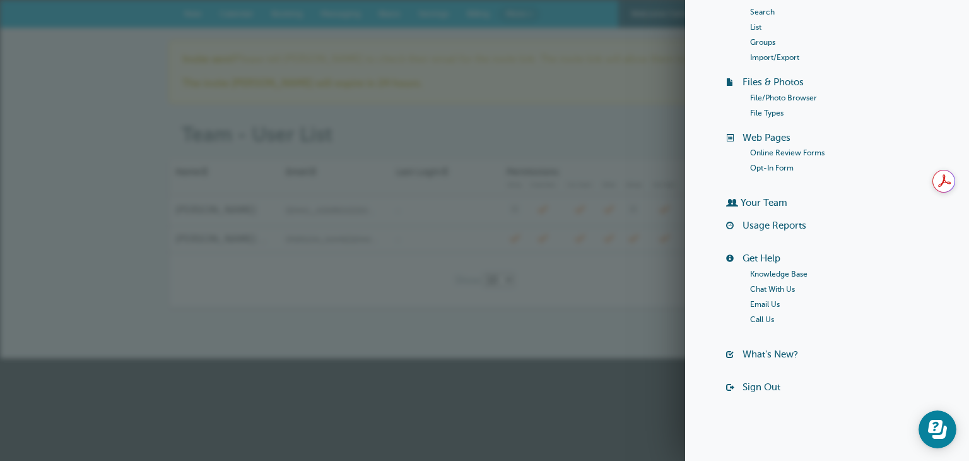
click at [775, 292] on link "Chat With Us" at bounding box center [772, 289] width 45 height 9
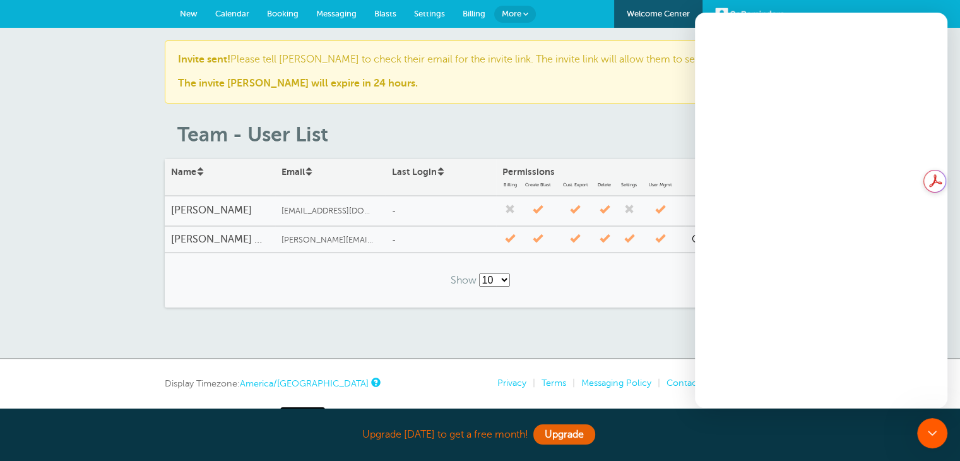
scroll to position [0, 0]
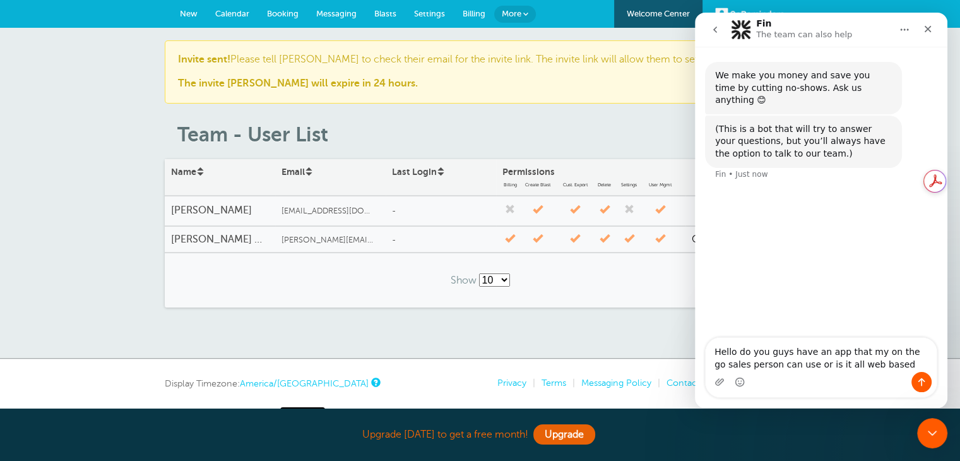
type textarea "Hello do you guys have an app that my on the go sales person can use or is it a…"
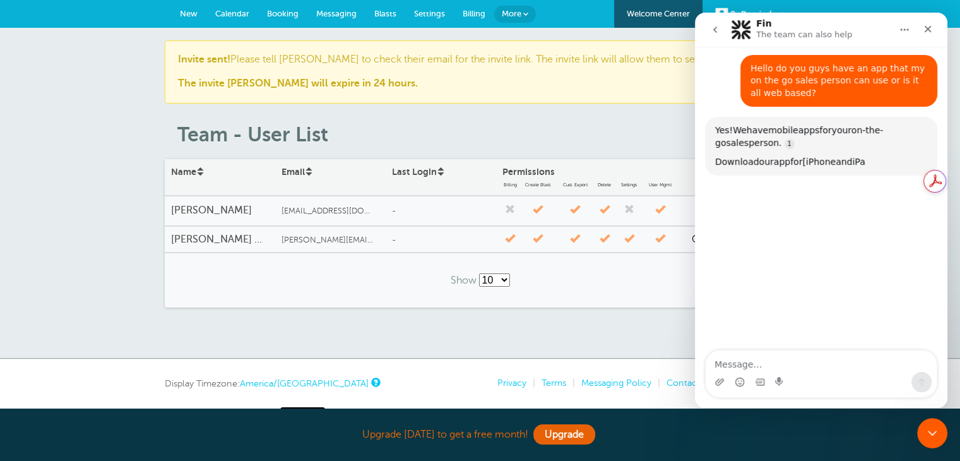
scroll to position [121, 0]
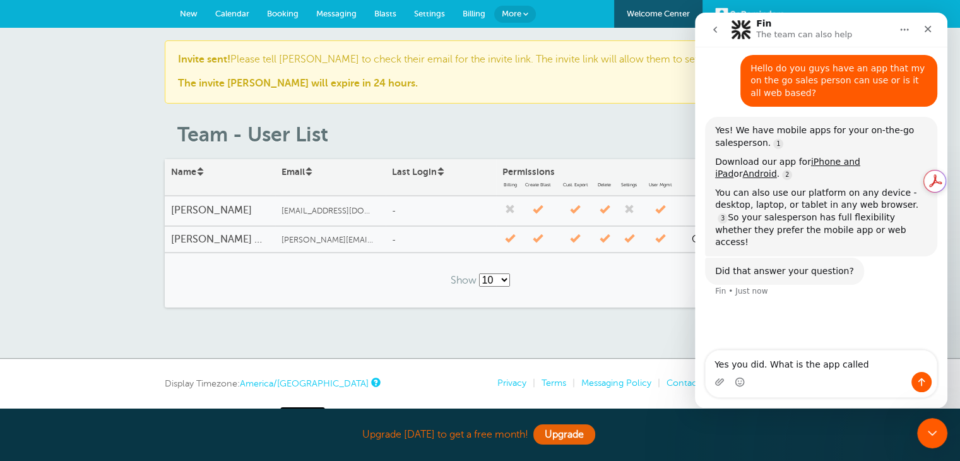
type textarea "Yes you did. What is the app called?"
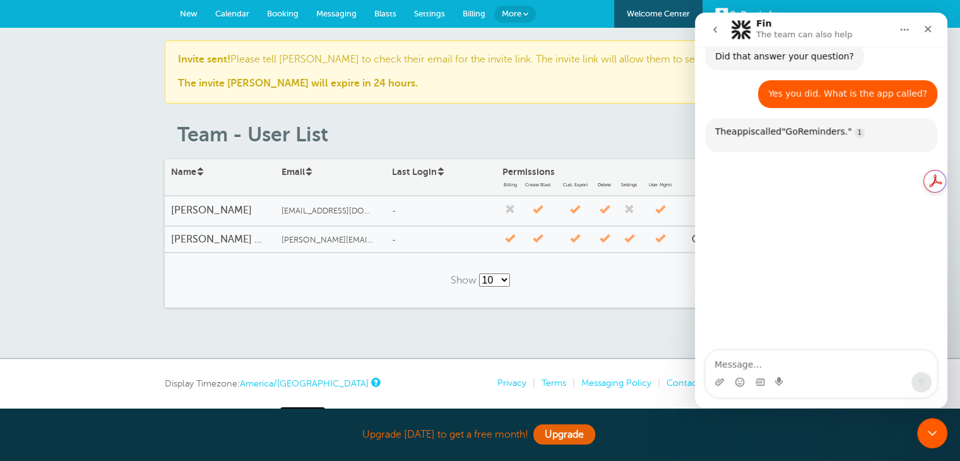
scroll to position [345, 0]
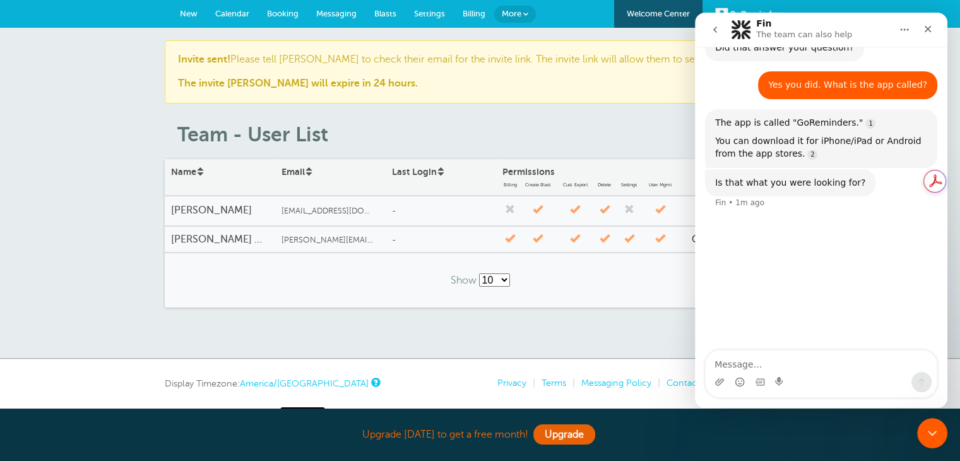
click at [837, 362] on textarea "Message…" at bounding box center [820, 360] width 231 height 21
type textarea "I can not find it. Can you share a link?"
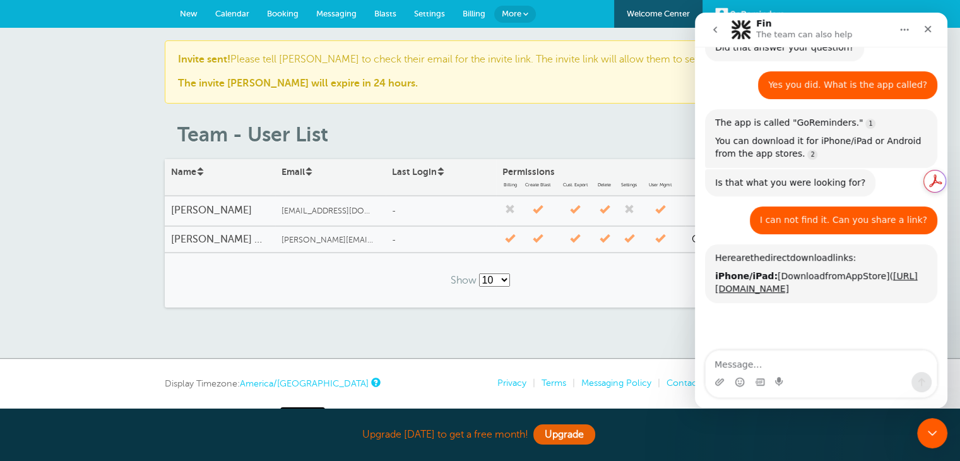
scroll to position [480, 0]
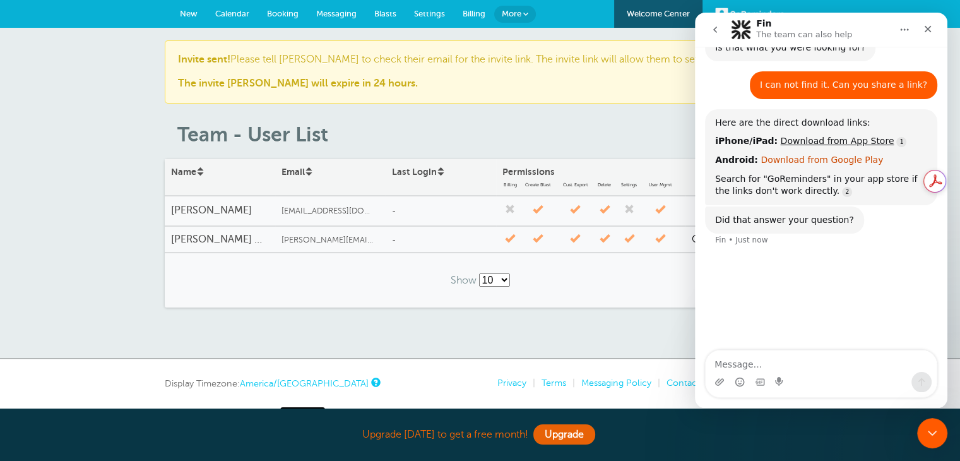
click at [797, 155] on link "Download from Google Play" at bounding box center [821, 160] width 122 height 10
